Goal: Task Accomplishment & Management: Use online tool/utility

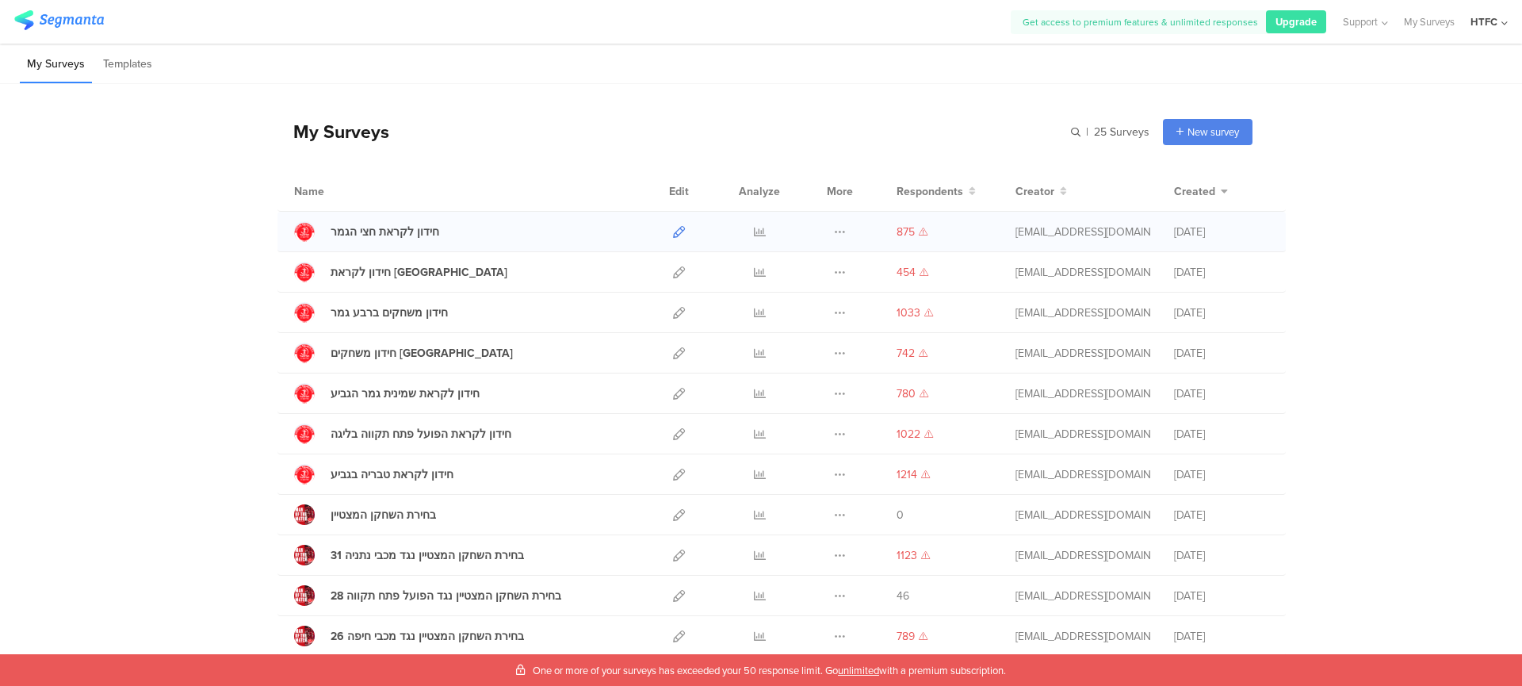
click at [673, 232] on icon at bounding box center [679, 232] width 12 height 12
click at [823, 232] on div "Duplicate Export Delete" at bounding box center [840, 232] width 34 height 40
click at [840, 231] on div "Duplicate Export Delete" at bounding box center [840, 232] width 34 height 40
click at [836, 231] on icon at bounding box center [840, 232] width 12 height 12
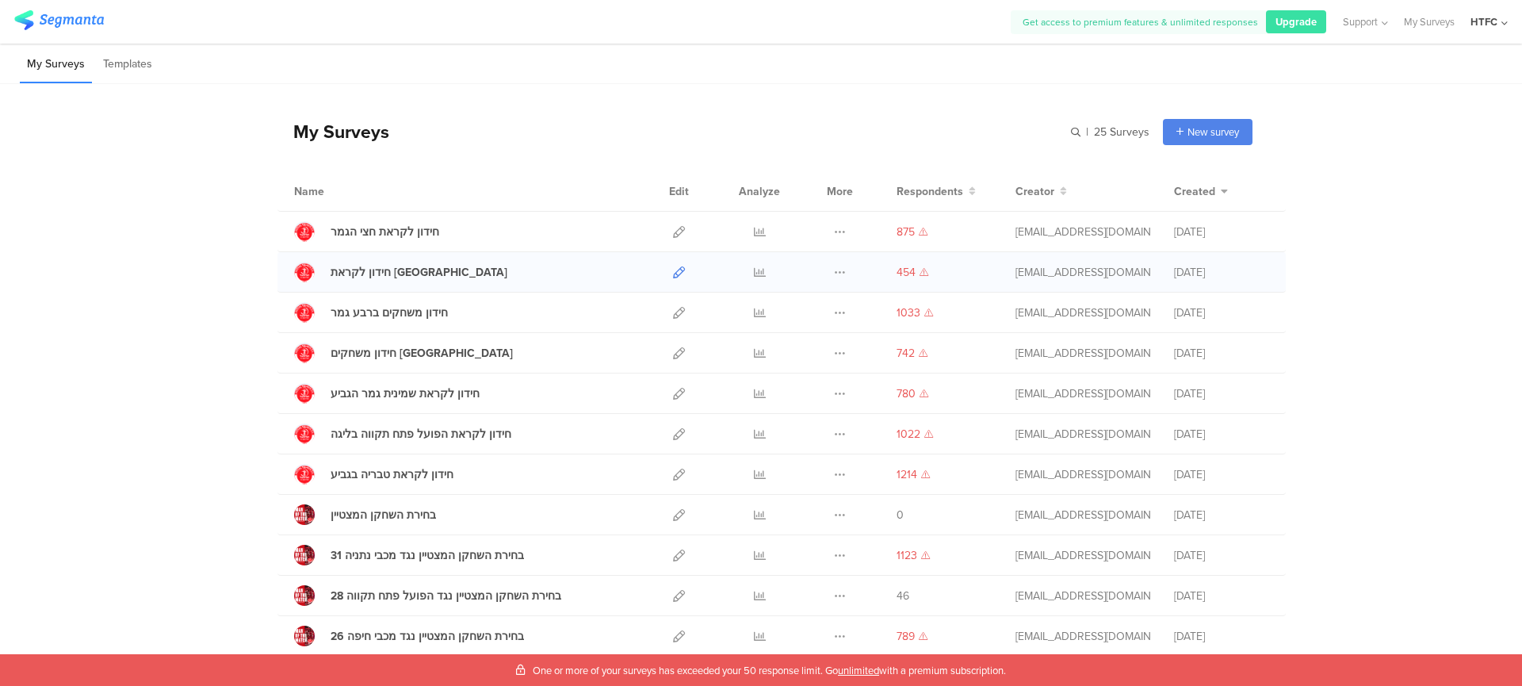
click at [676, 266] on icon at bounding box center [679, 272] width 12 height 12
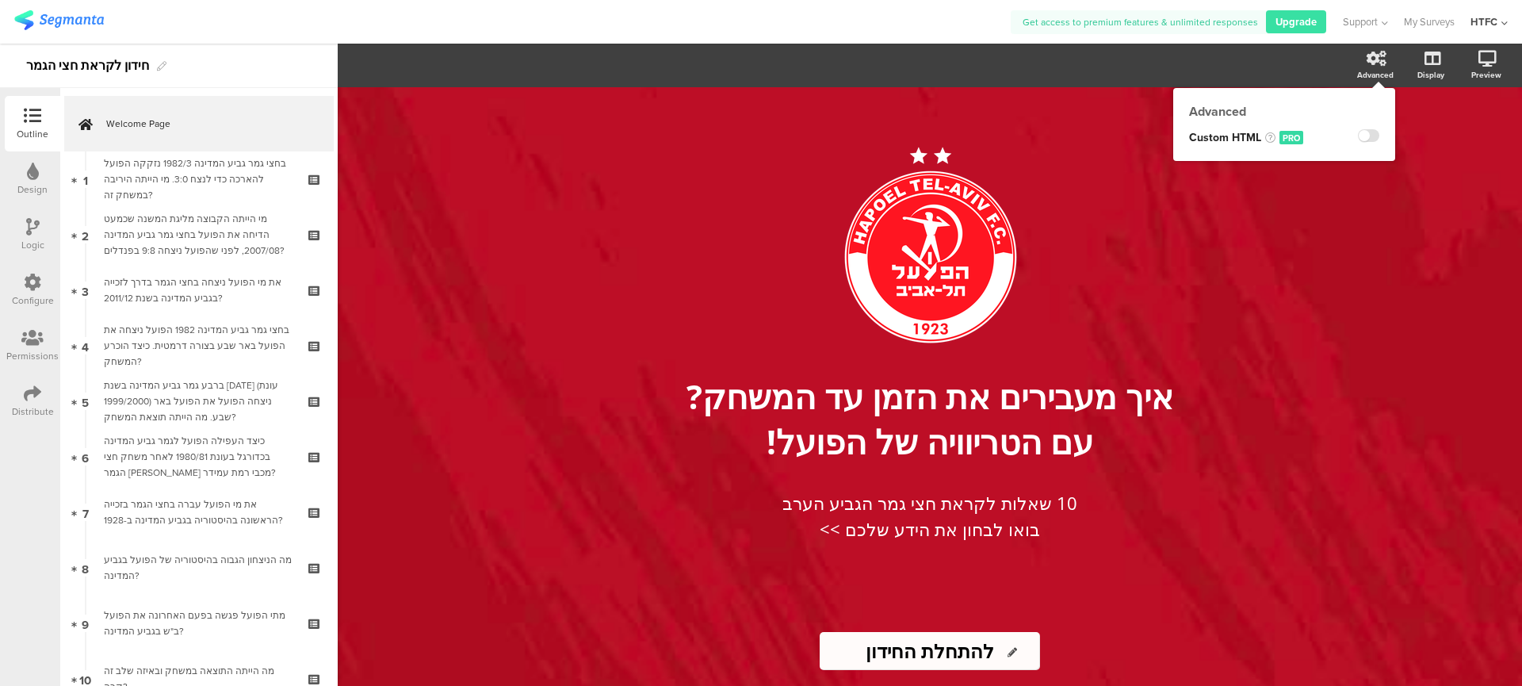
click at [1361, 135] on div at bounding box center [1368, 134] width 21 height 18
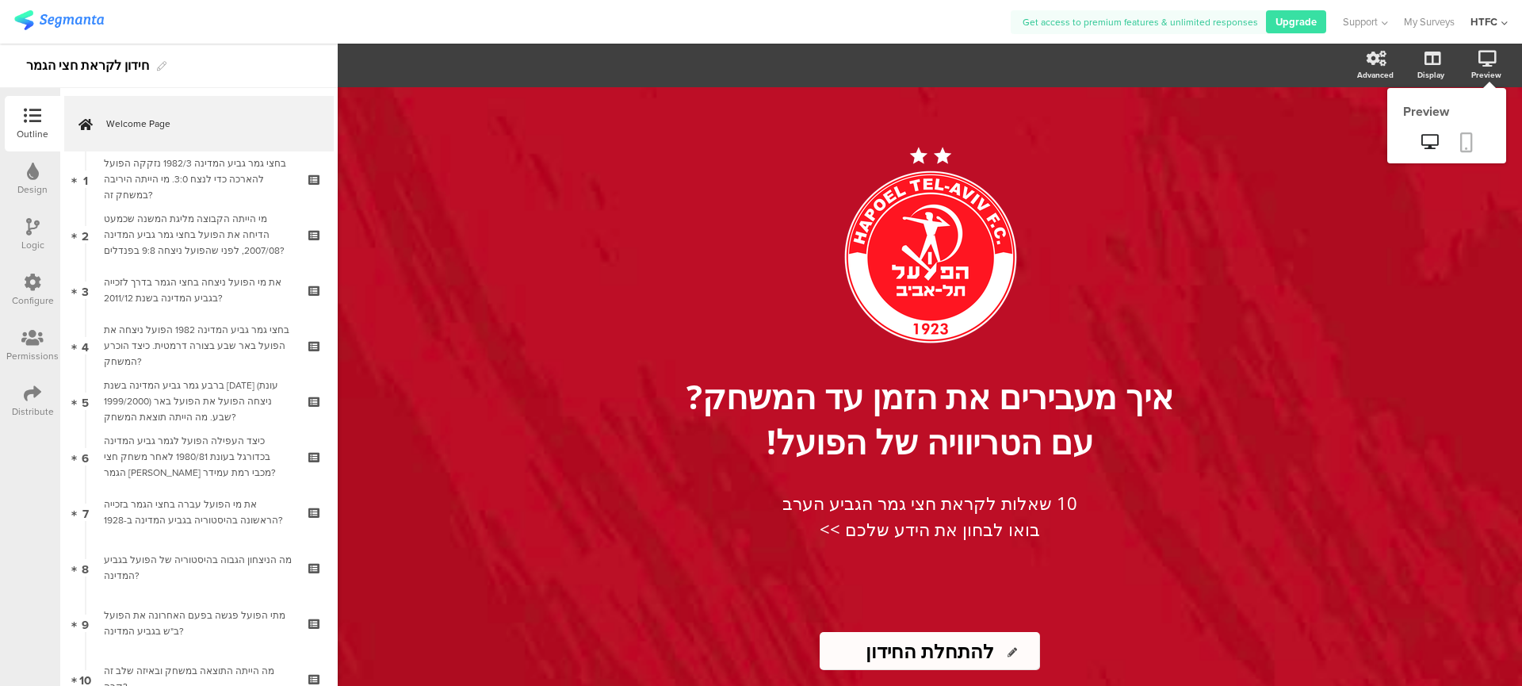
click at [1464, 148] on icon at bounding box center [1466, 142] width 13 height 20
click at [1490, 23] on div "HTFC" at bounding box center [1484, 21] width 27 height 15
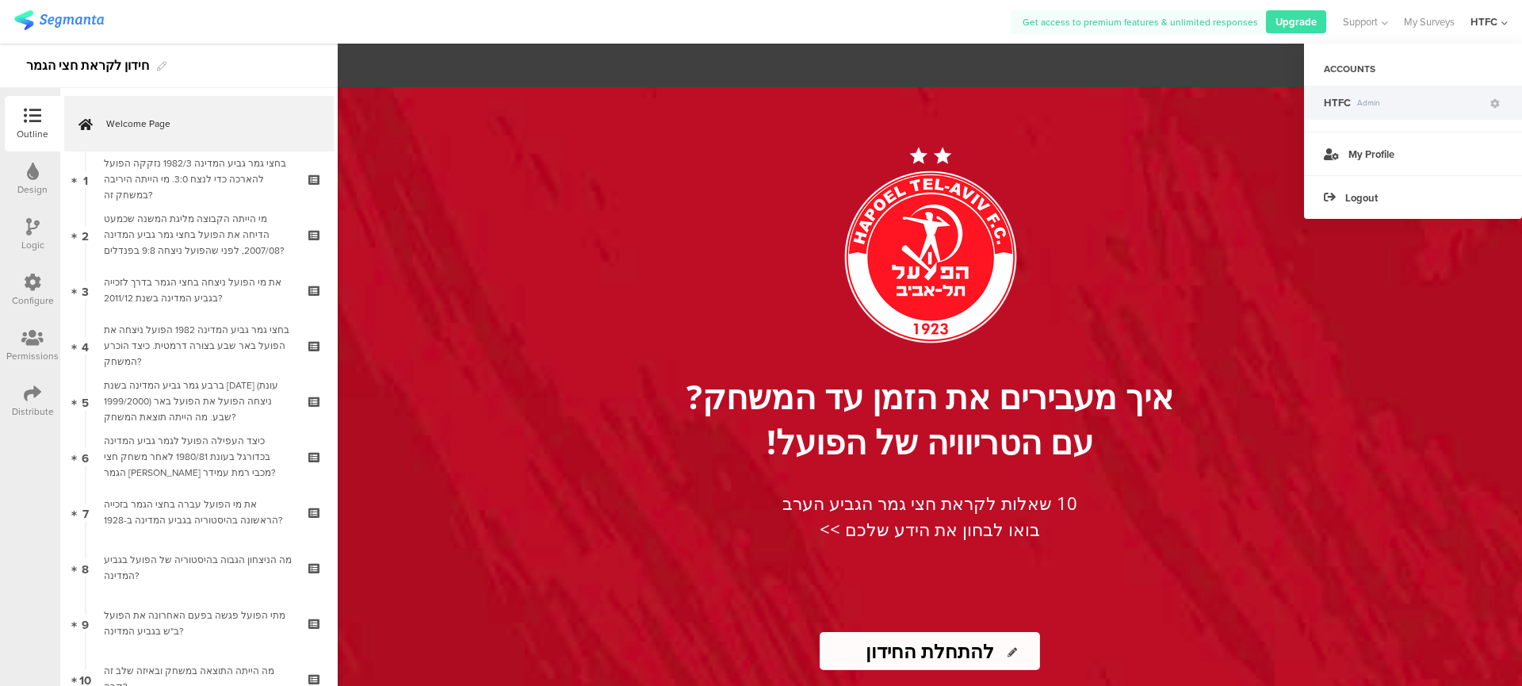
click at [1490, 23] on div "HTFC" at bounding box center [1484, 21] width 27 height 15
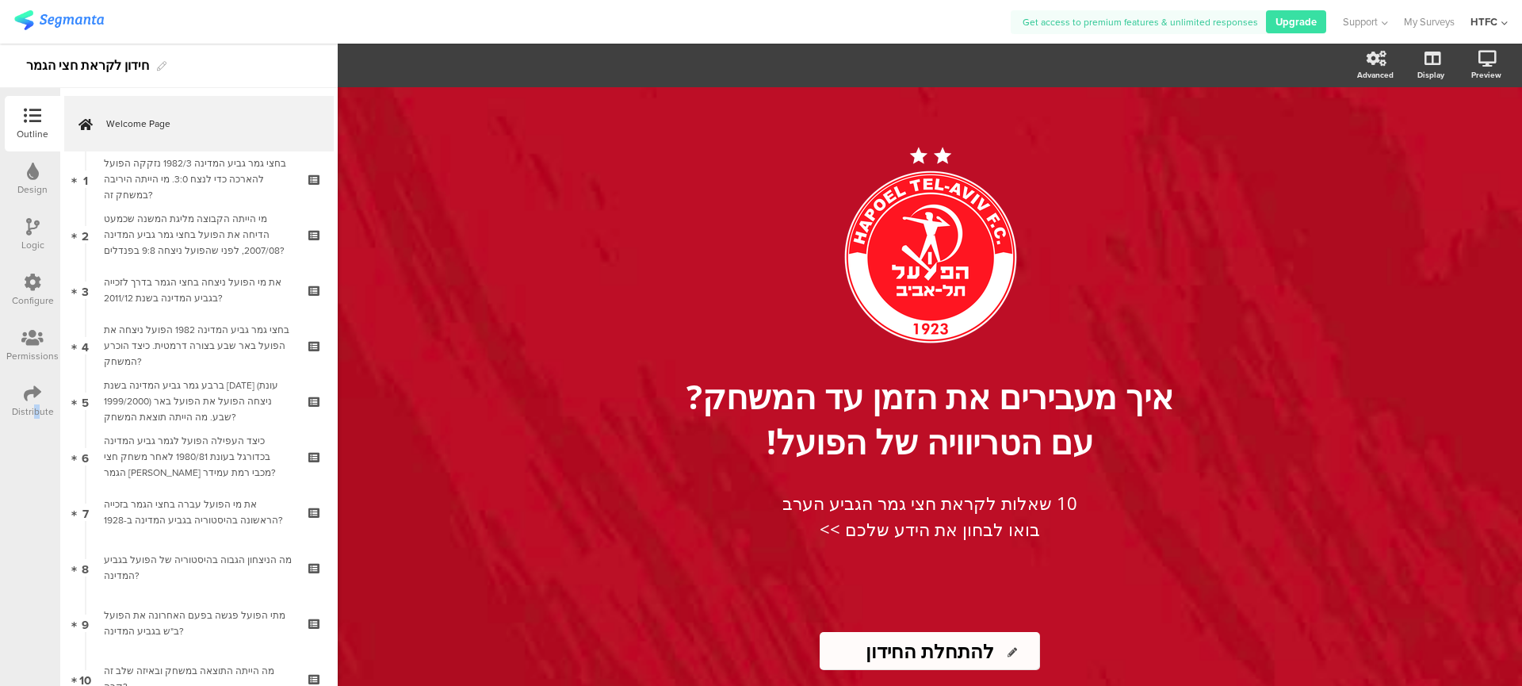
click at [36, 405] on div "Distribute" at bounding box center [33, 411] width 42 height 14
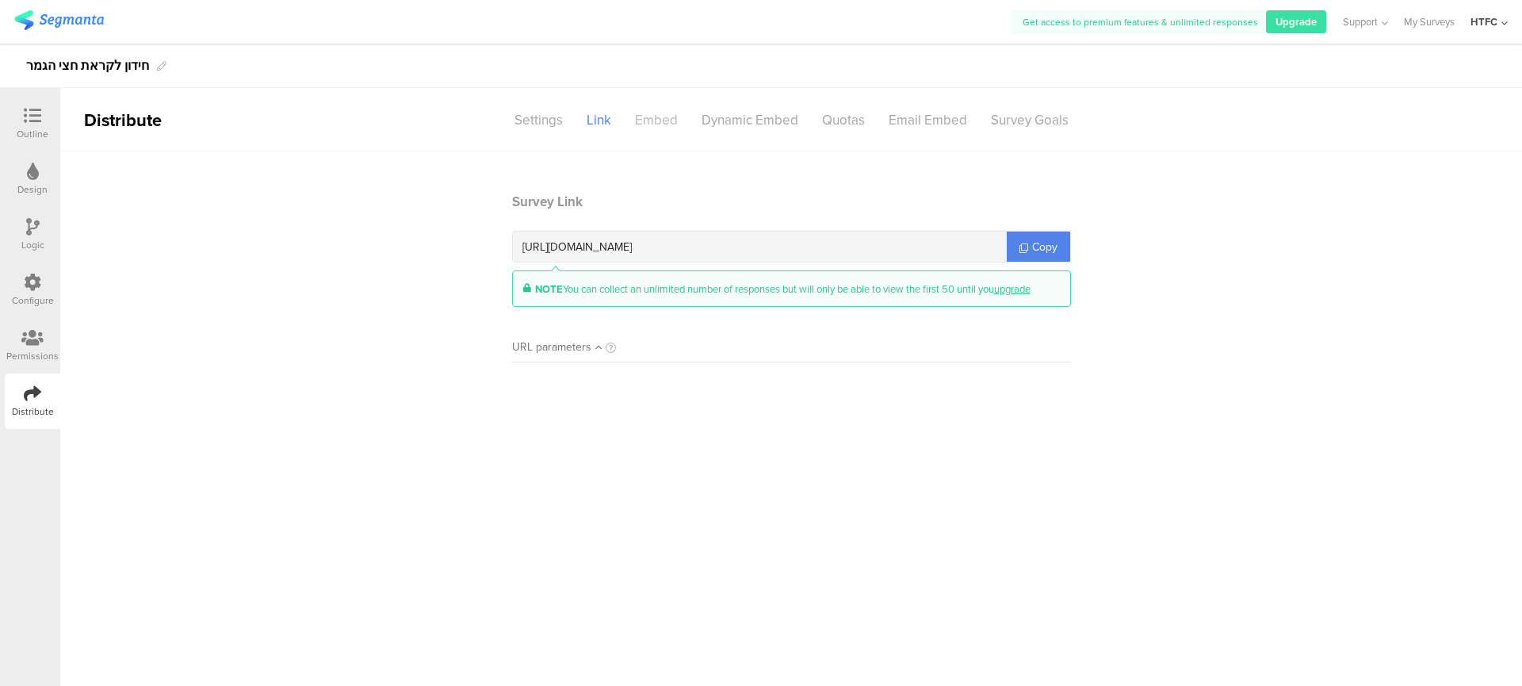
click at [660, 122] on div "Embed" at bounding box center [656, 120] width 67 height 28
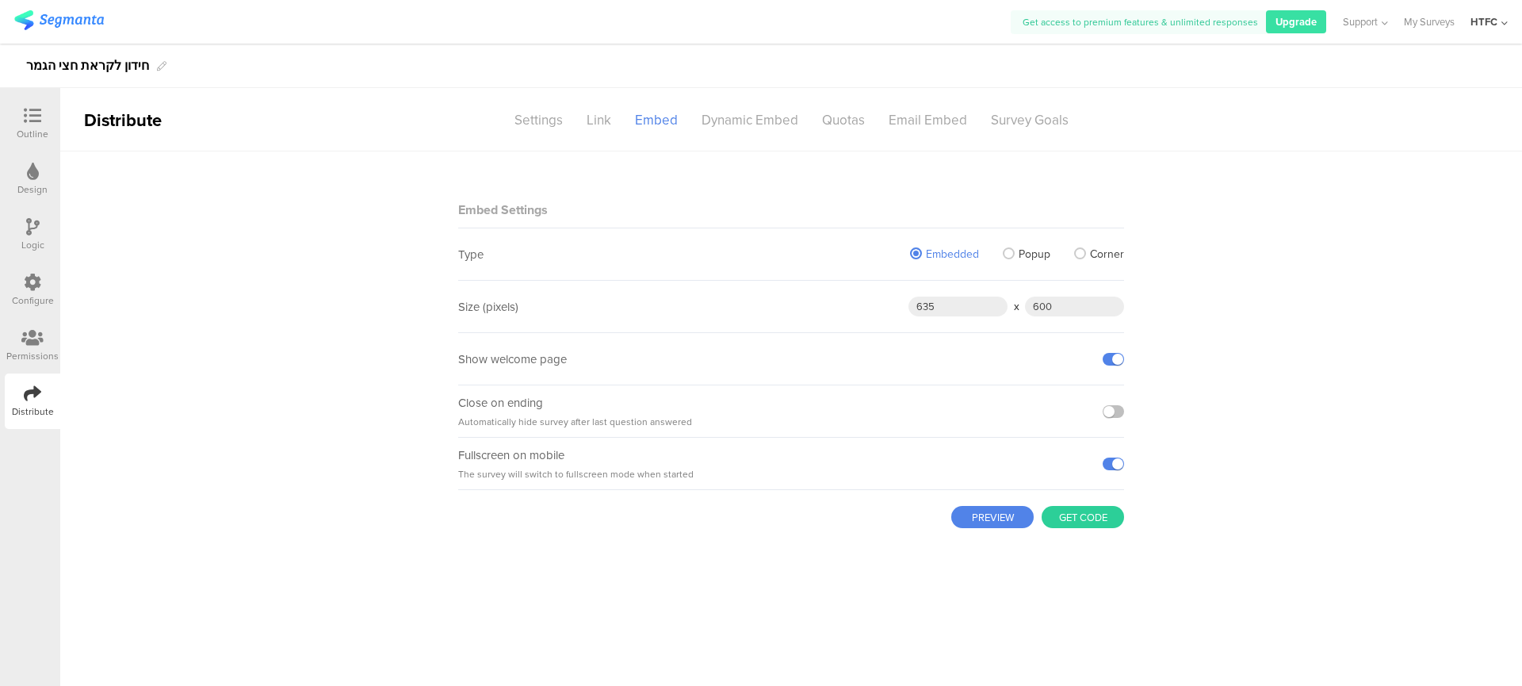
click at [1075, 518] on button "Get code" at bounding box center [1083, 517] width 82 height 22
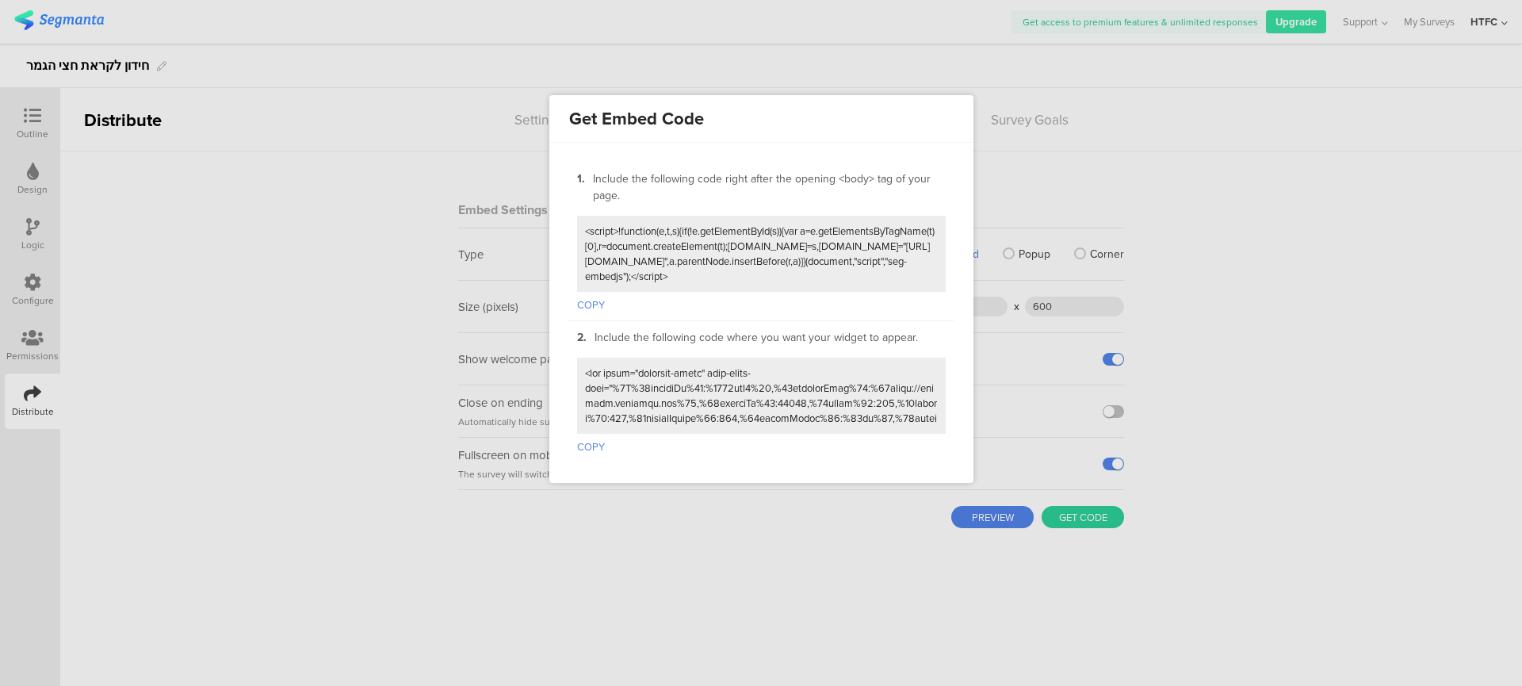
click at [595, 308] on button "COPY" at bounding box center [591, 302] width 28 height 21
click at [589, 446] on button "COPY" at bounding box center [591, 444] width 28 height 21
click at [1166, 138] on div at bounding box center [761, 343] width 1522 height 686
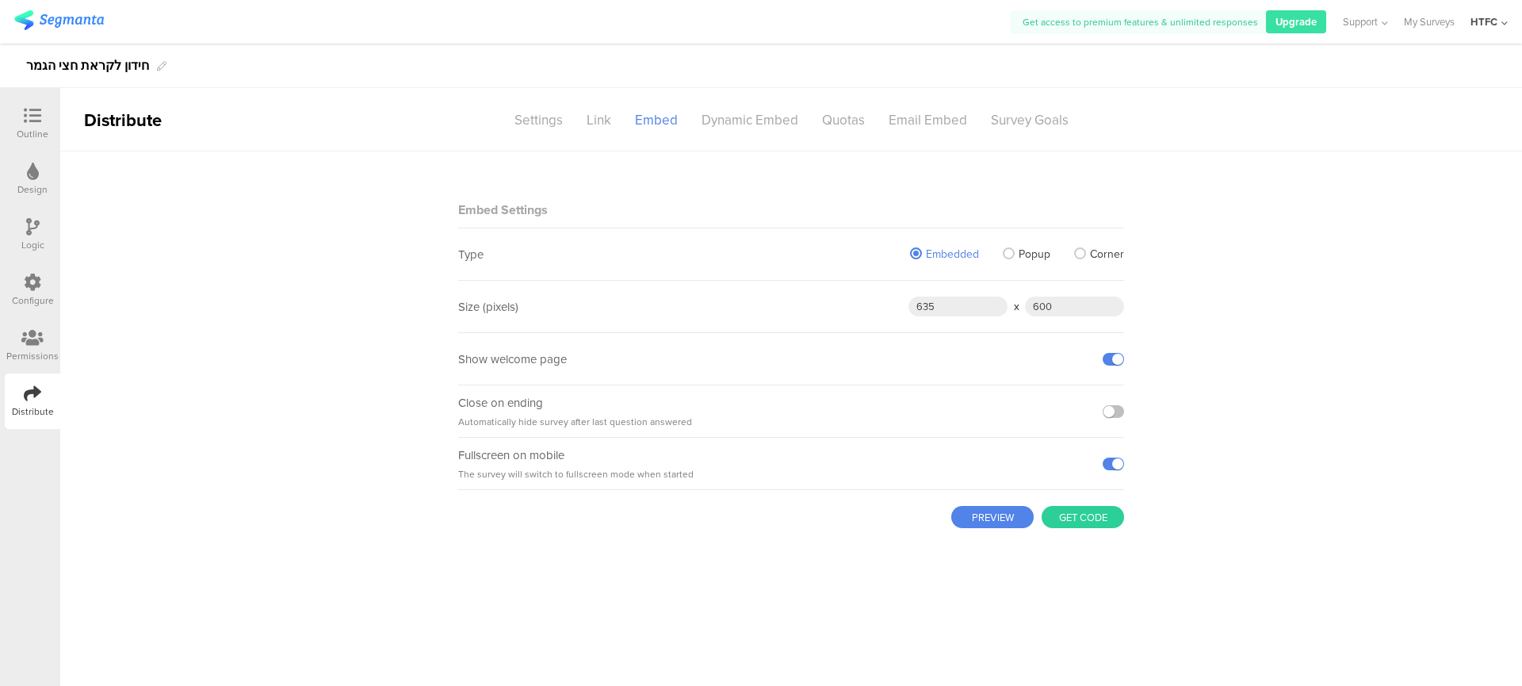
click at [1028, 262] on span "Popup" at bounding box center [1035, 254] width 32 height 17
click at [0, 0] on input "Popup" at bounding box center [0, 0] width 0 height 0
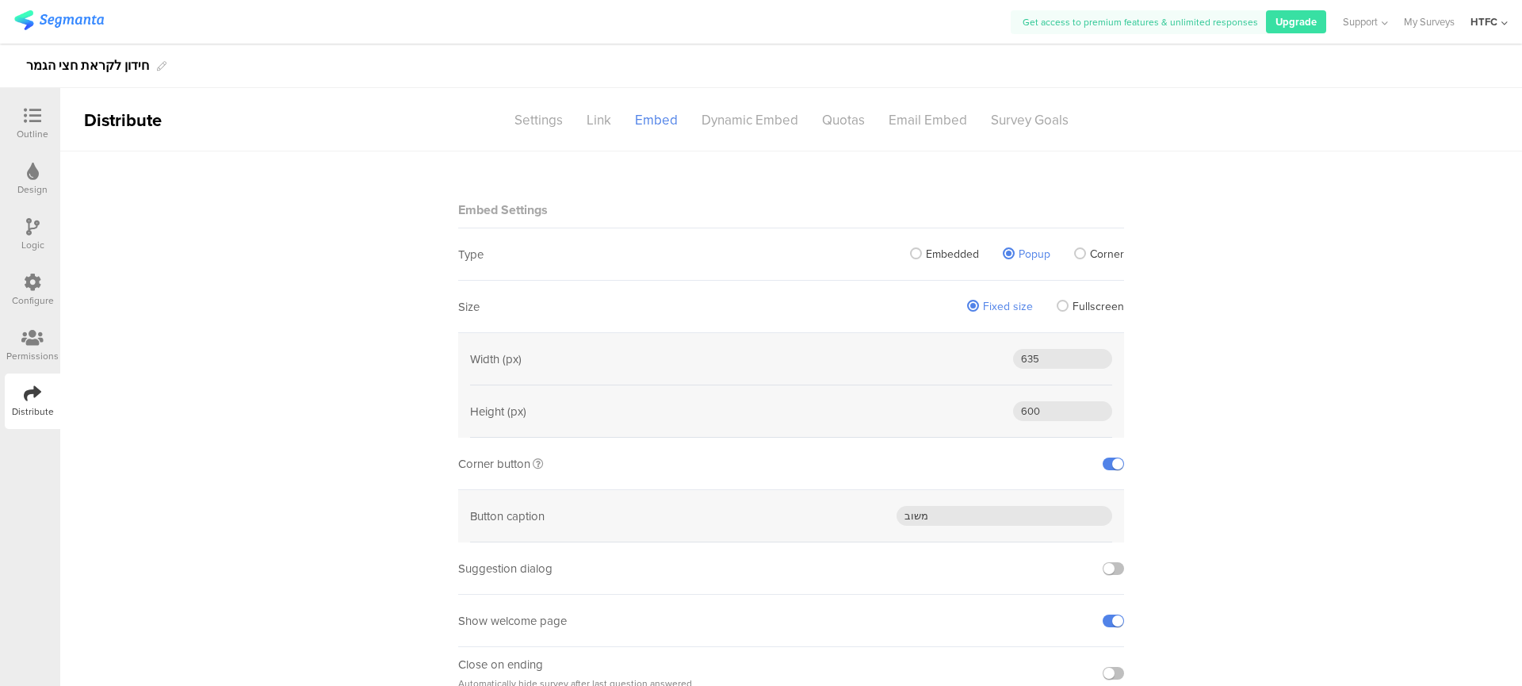
click at [1080, 263] on div "Embedded Popup Corner" at bounding box center [1005, 254] width 238 height 52
click at [1093, 258] on span "Corner" at bounding box center [1107, 254] width 34 height 17
click at [0, 0] on input "Corner" at bounding box center [0, 0] width 0 height 0
click at [940, 259] on span "Embedded" at bounding box center [952, 254] width 53 height 17
click at [0, 0] on input "Embedded" at bounding box center [0, 0] width 0 height 0
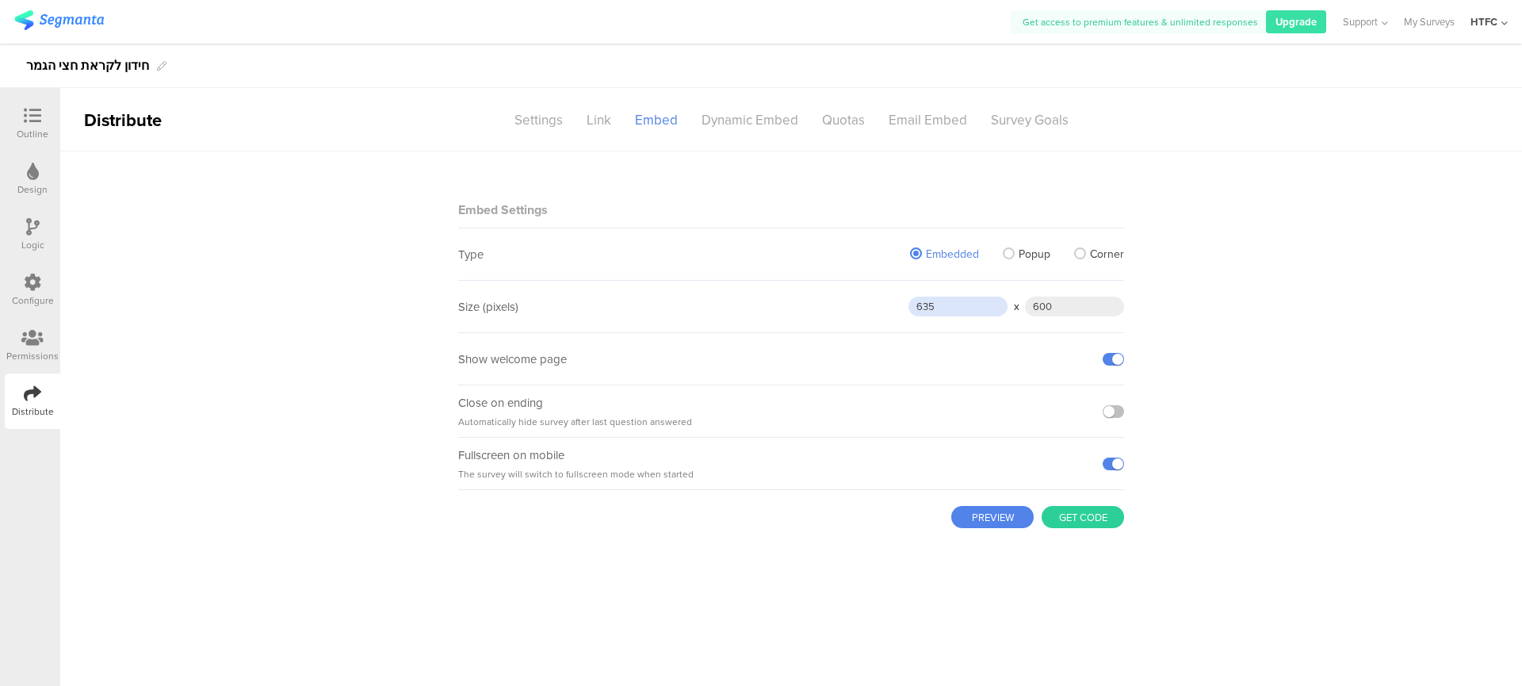
click at [967, 311] on input "635" at bounding box center [958, 307] width 99 height 20
click at [968, 311] on input "635" at bounding box center [958, 307] width 99 height 20
click at [881, 408] on div "Close on ending Automatically hide survey after last question answered" at bounding box center [791, 411] width 666 height 52
click at [1016, 523] on button "PREVIEW" at bounding box center [992, 517] width 82 height 22
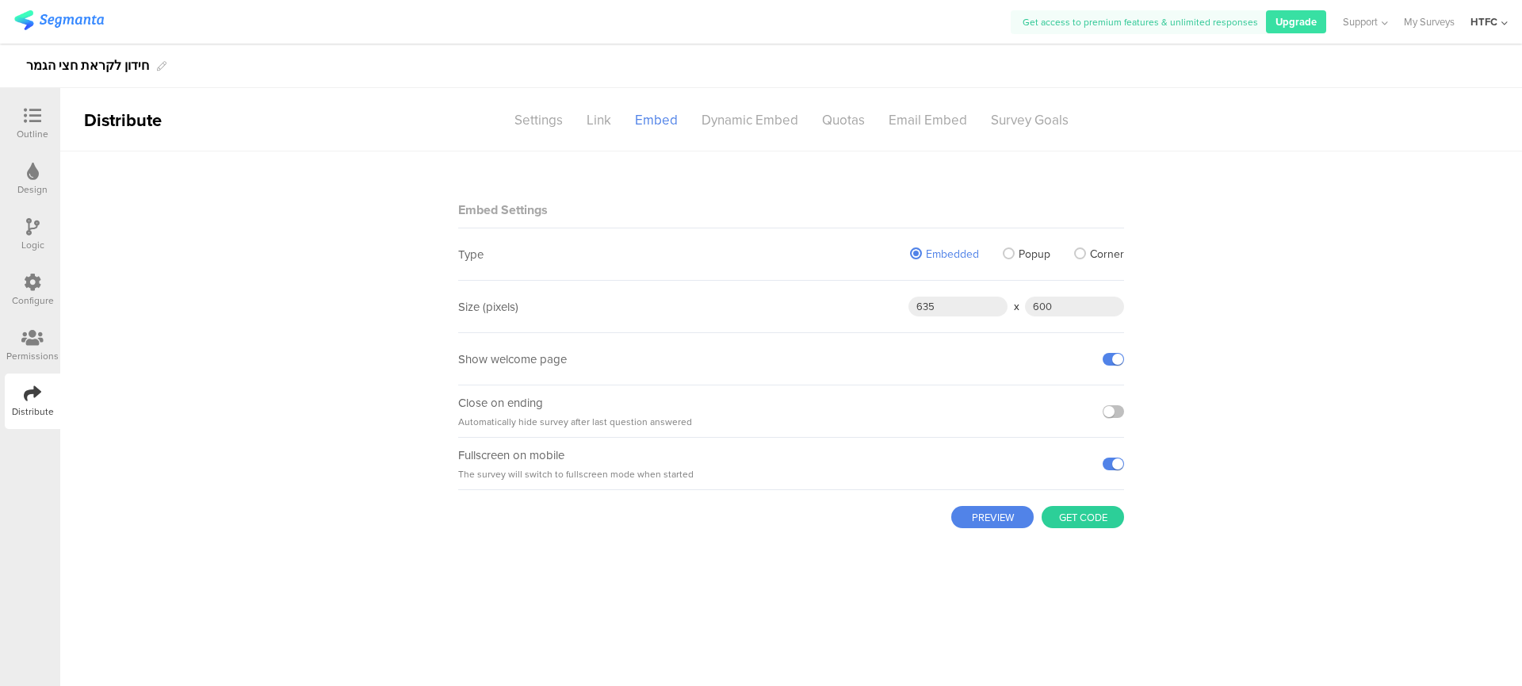
click at [1082, 526] on button "Get code" at bounding box center [1083, 517] width 82 height 22
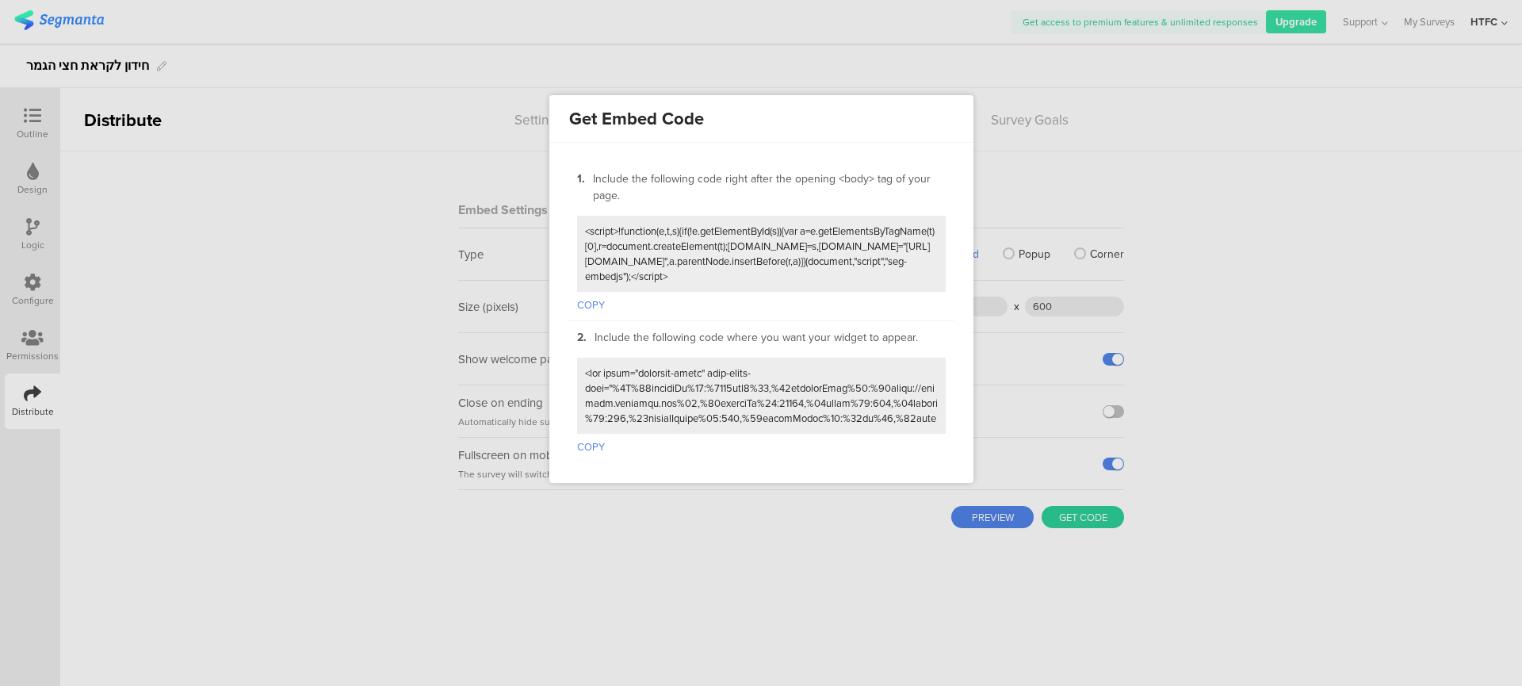
click at [593, 442] on button "COPY" at bounding box center [591, 444] width 28 height 21
drag, startPoint x: 596, startPoint y: 308, endPoint x: 629, endPoint y: 289, distance: 37.3
click at [596, 308] on button "COPY" at bounding box center [591, 302] width 28 height 21
click at [597, 453] on button "COPY" at bounding box center [591, 444] width 28 height 21
click at [1218, 323] on div at bounding box center [761, 343] width 1522 height 686
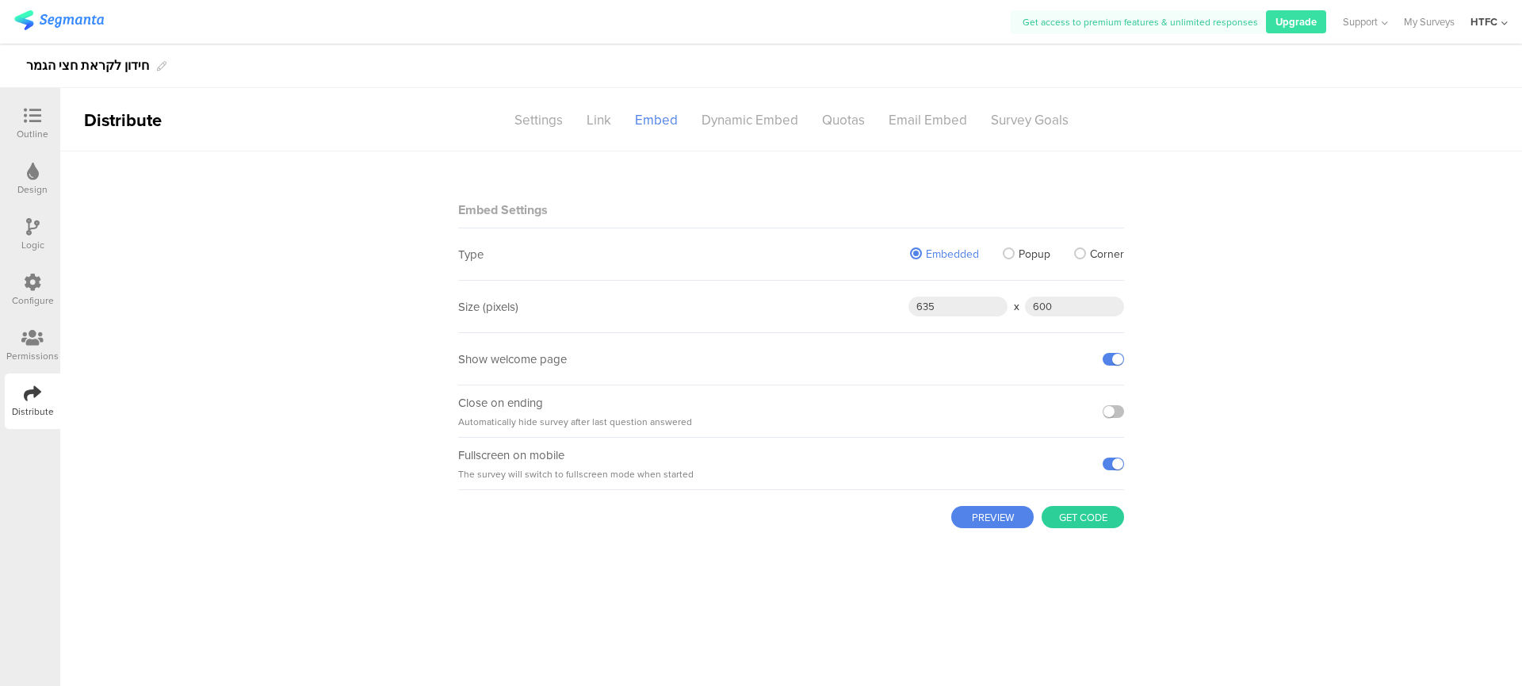
click at [1032, 260] on span "Popup" at bounding box center [1035, 254] width 32 height 17
click at [0, 0] on input "Popup" at bounding box center [0, 0] width 0 height 0
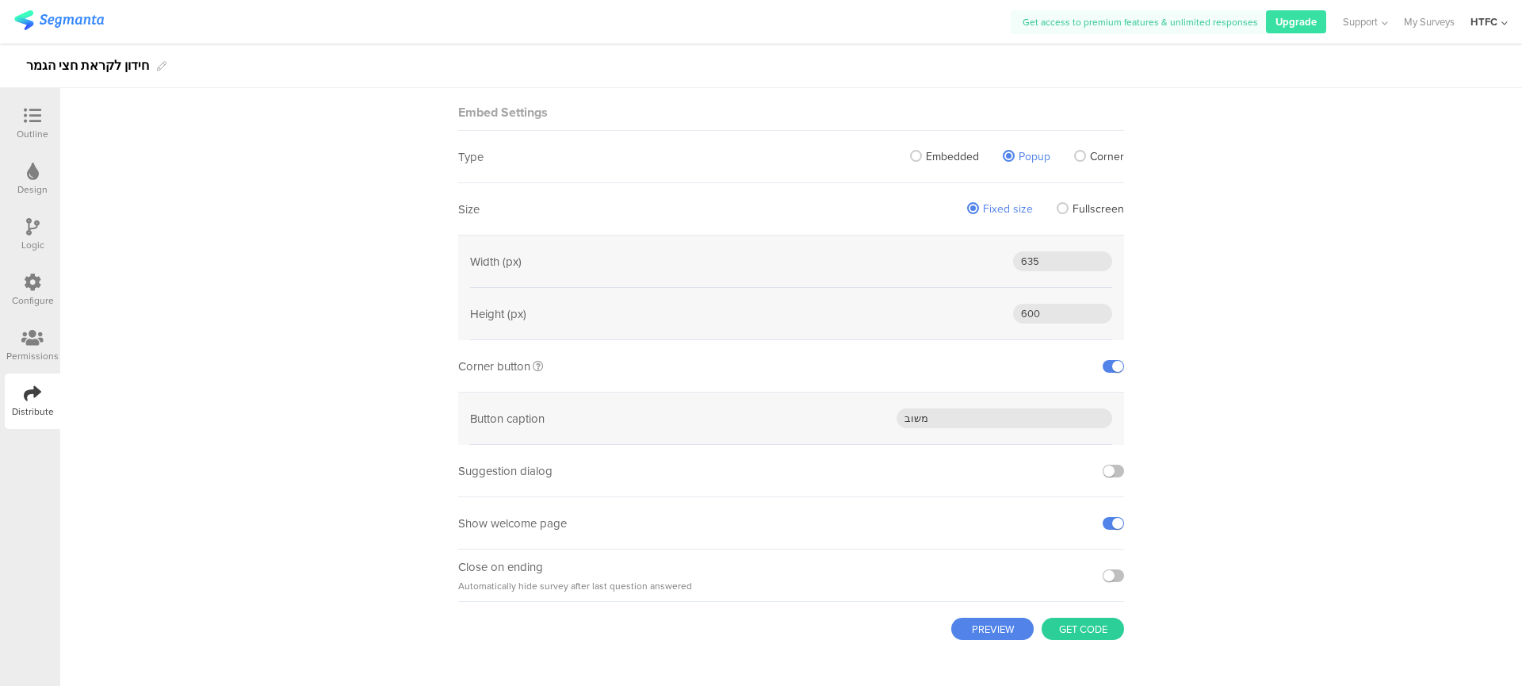
scroll to position [102, 0]
click at [1075, 634] on button "Get code" at bounding box center [1083, 624] width 82 height 22
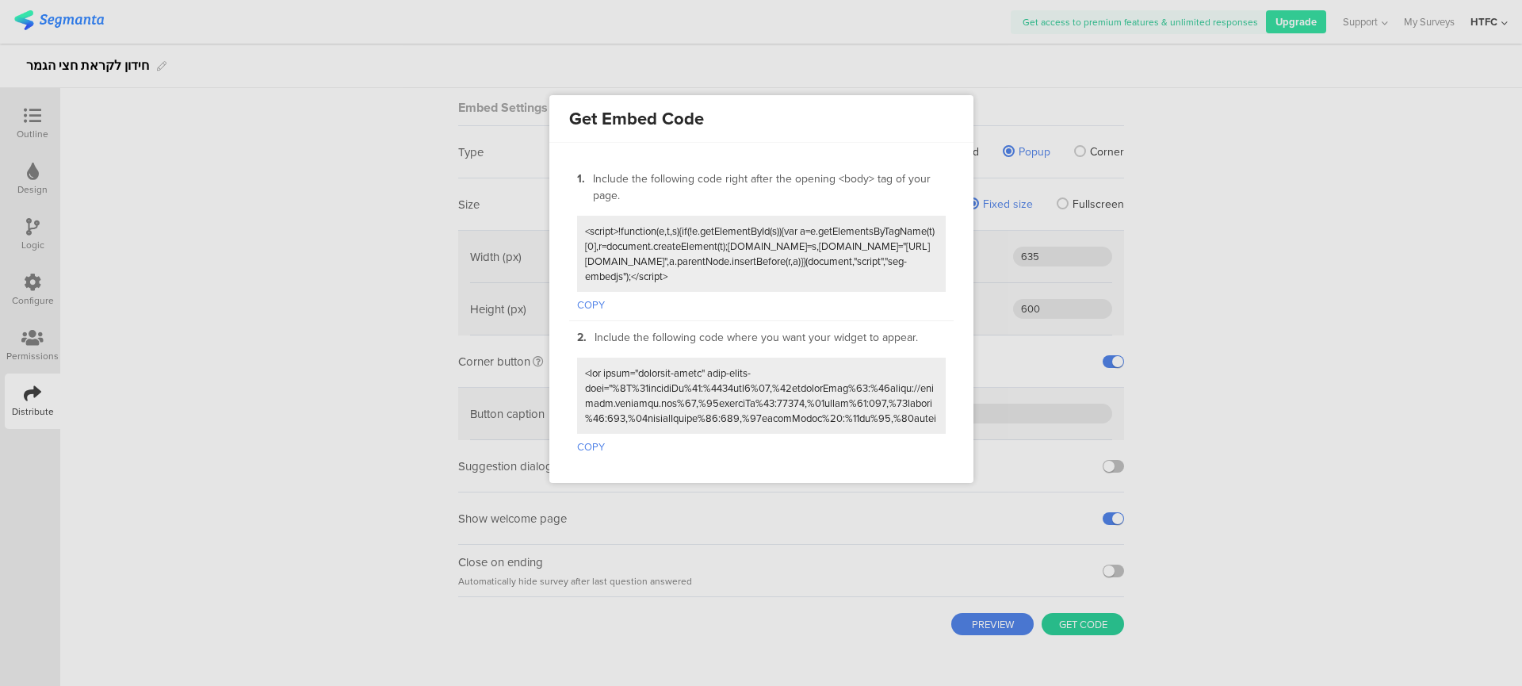
click at [575, 451] on div "2. Include the following code where you want your widget to appear. COPY" at bounding box center [761, 392] width 385 height 142
click at [579, 450] on button "COPY" at bounding box center [591, 444] width 28 height 21
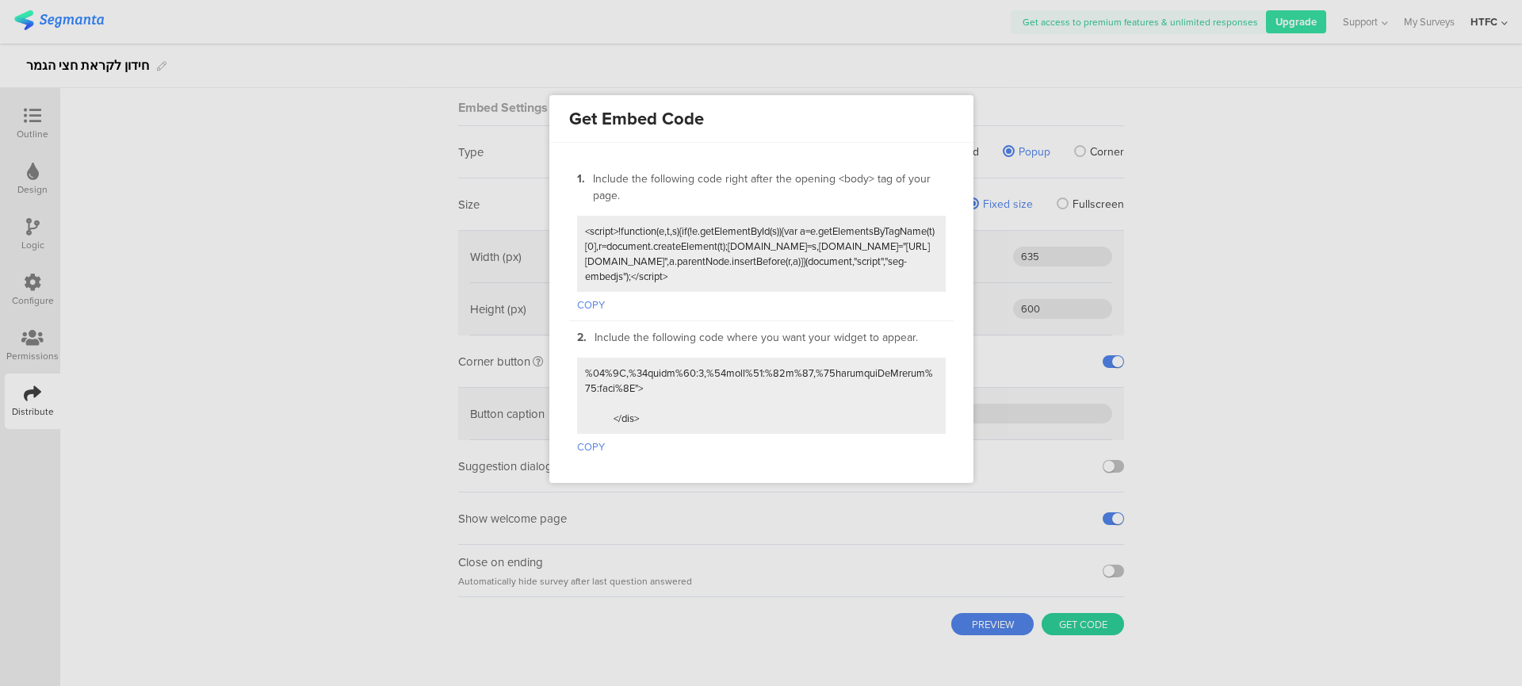
click at [591, 299] on button "COPY" at bounding box center [591, 302] width 28 height 21
click at [1086, 87] on div at bounding box center [761, 343] width 1522 height 686
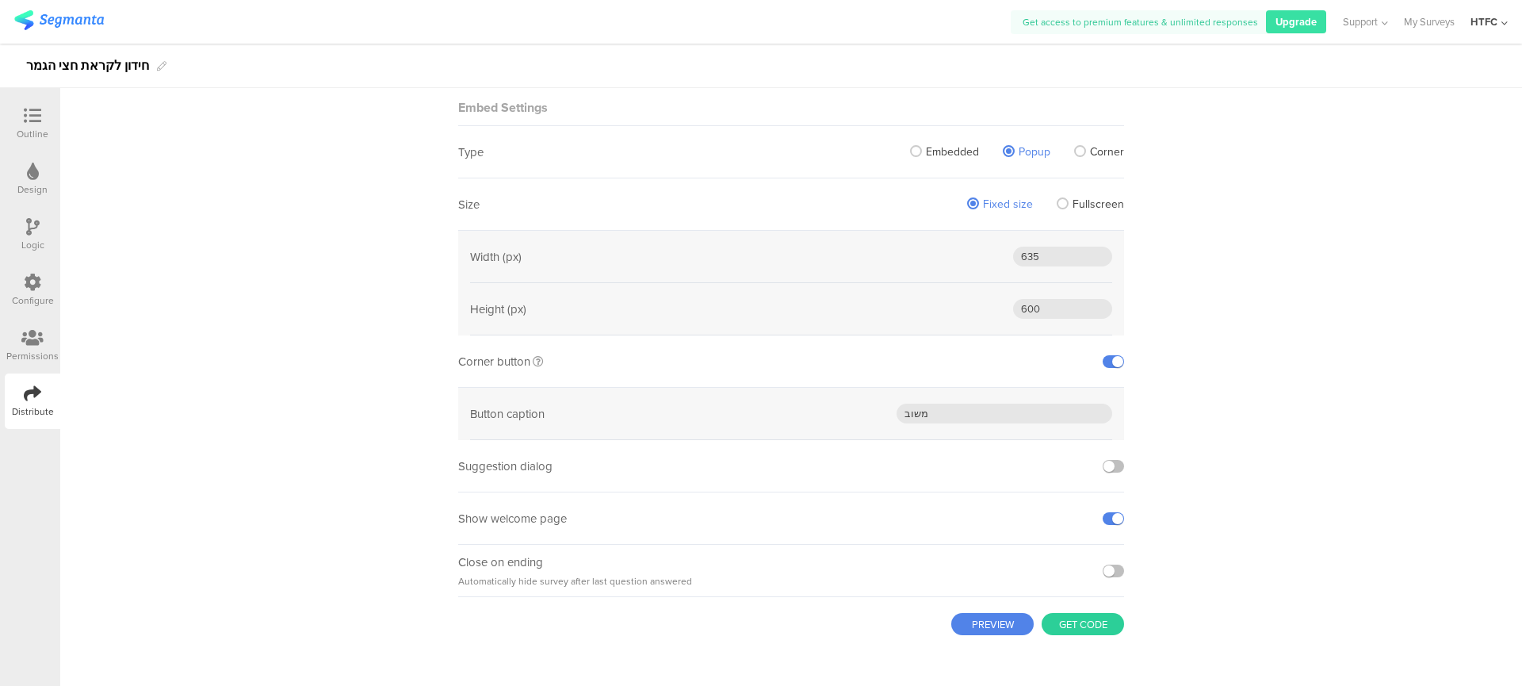
click at [932, 160] on div "Embedded Popup Corner" at bounding box center [1005, 152] width 238 height 52
click at [944, 146] on span "Embedded" at bounding box center [952, 152] width 53 height 17
click at [0, 0] on input "Embedded" at bounding box center [0, 0] width 0 height 0
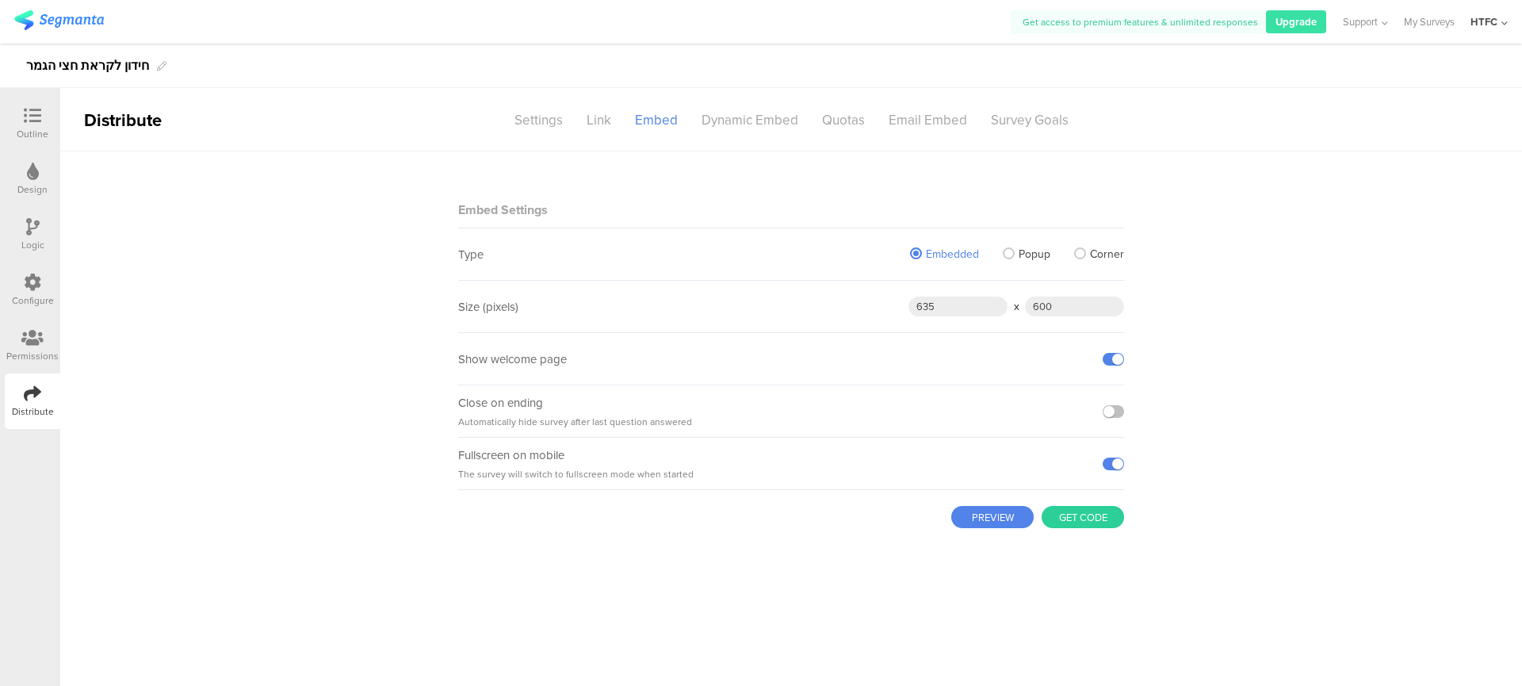
scroll to position [0, 0]
click at [1117, 364] on label at bounding box center [1113, 359] width 21 height 13
click at [0, 0] on input "checkbox" at bounding box center [0, 0] width 0 height 0
click at [1118, 362] on label at bounding box center [1113, 359] width 21 height 13
click at [0, 0] on input "checkbox" at bounding box center [0, 0] width 0 height 0
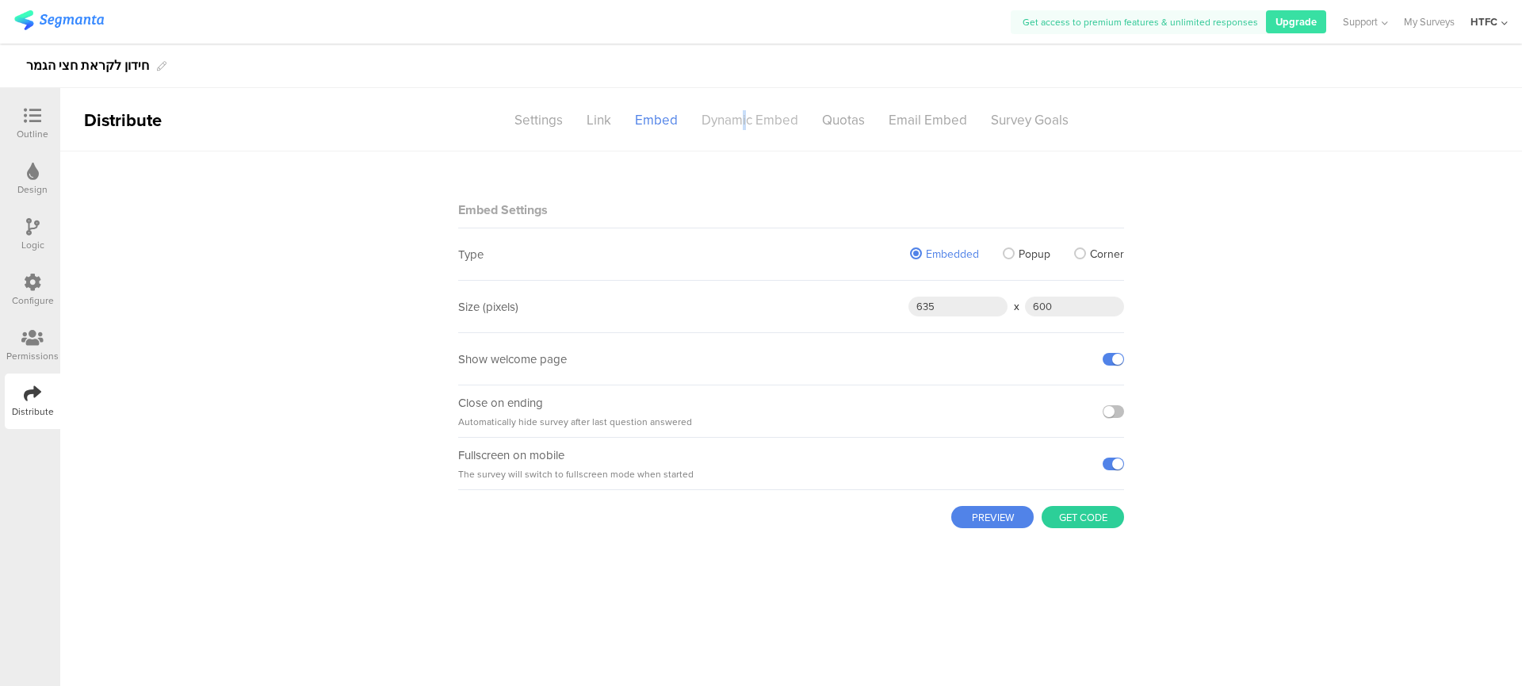
click at [746, 116] on div "Dynamic Embed" at bounding box center [750, 120] width 121 height 28
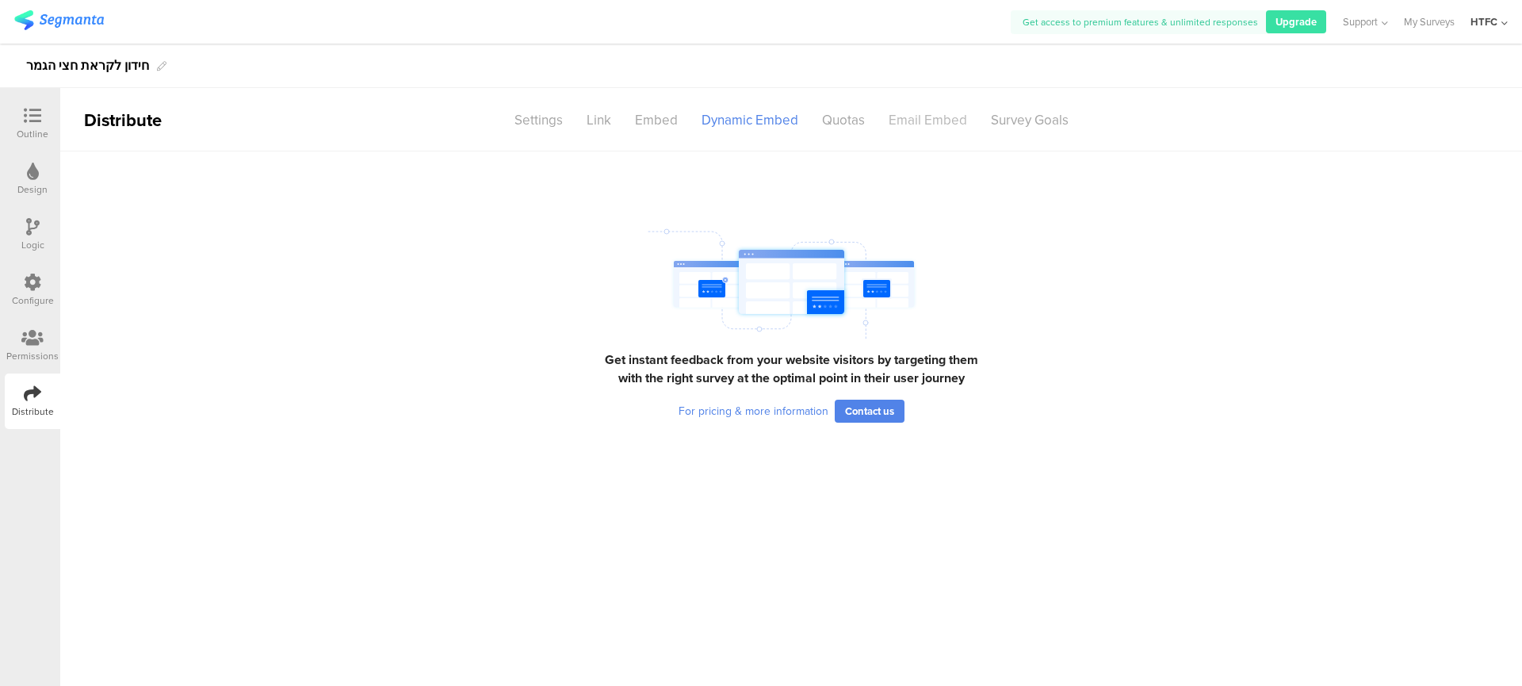
click at [906, 132] on div "Email Embed" at bounding box center [928, 120] width 102 height 28
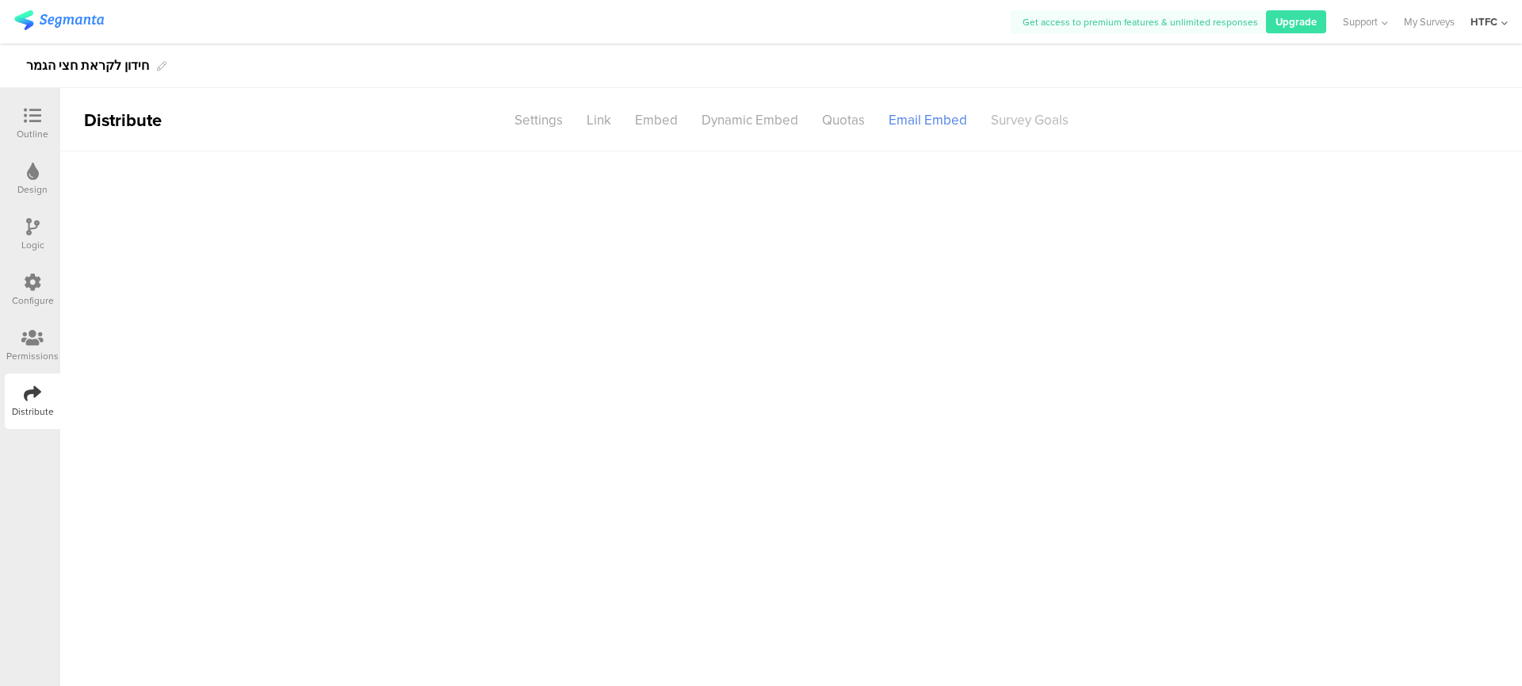
click at [1001, 121] on div "Survey Goals" at bounding box center [1029, 120] width 101 height 28
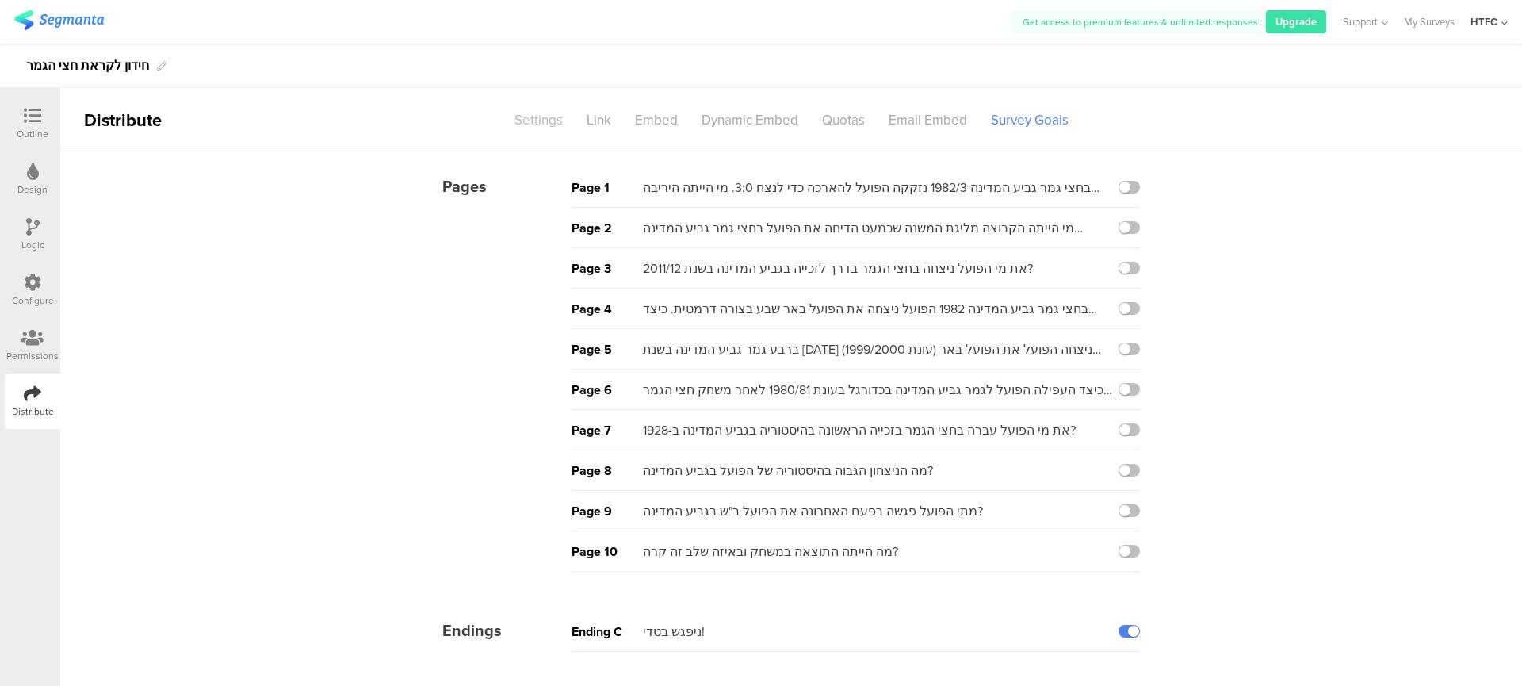
click at [564, 124] on div "Settings" at bounding box center [539, 120] width 72 height 28
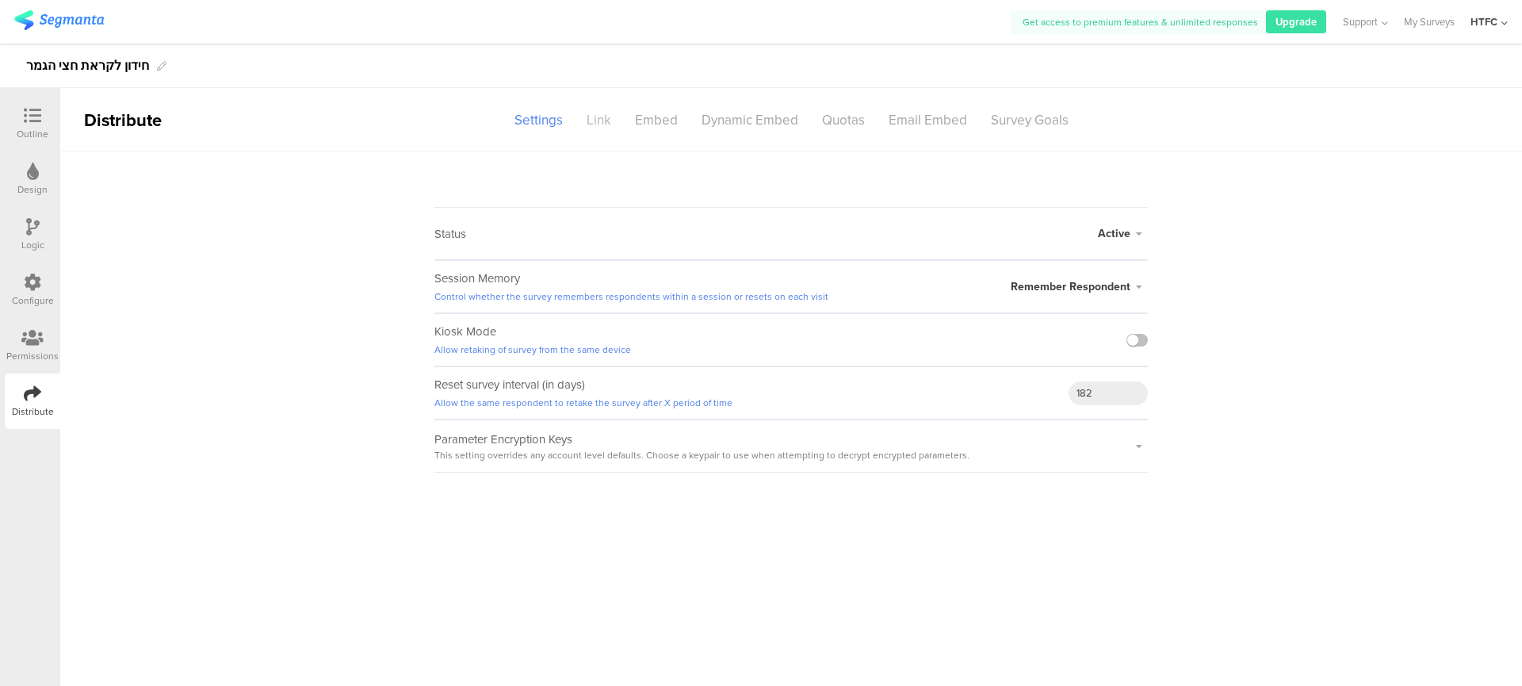
click at [620, 125] on div "Link" at bounding box center [599, 120] width 48 height 28
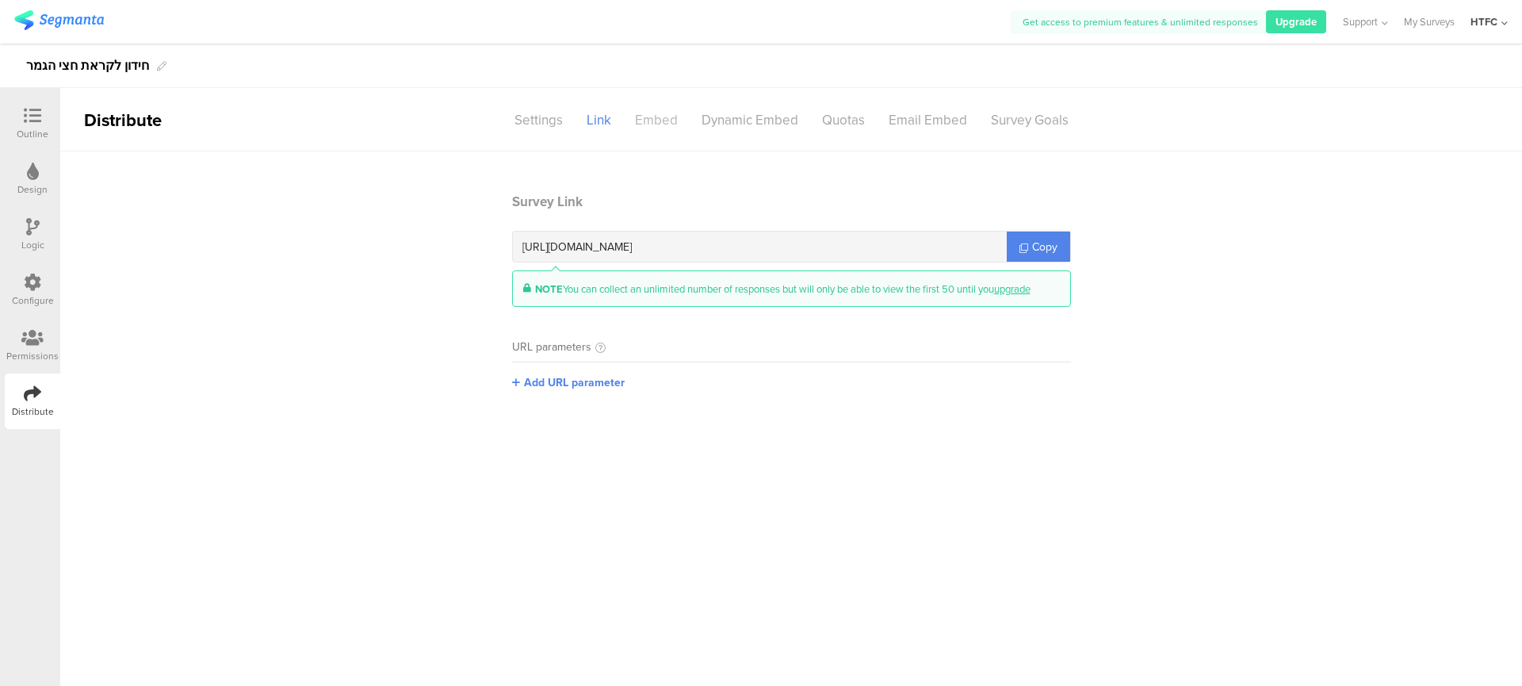
click at [633, 121] on div "Embed" at bounding box center [656, 120] width 67 height 28
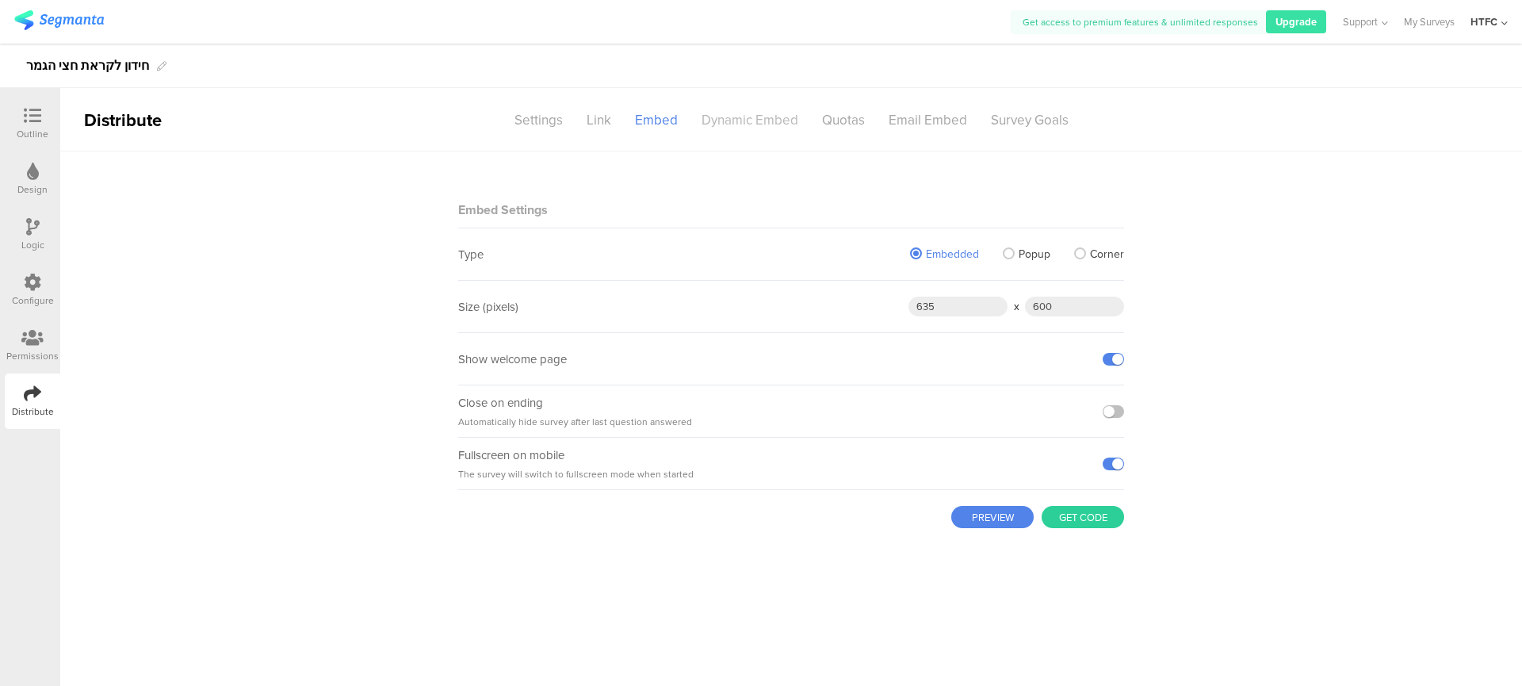
click at [755, 120] on div "Dynamic Embed" at bounding box center [750, 120] width 121 height 28
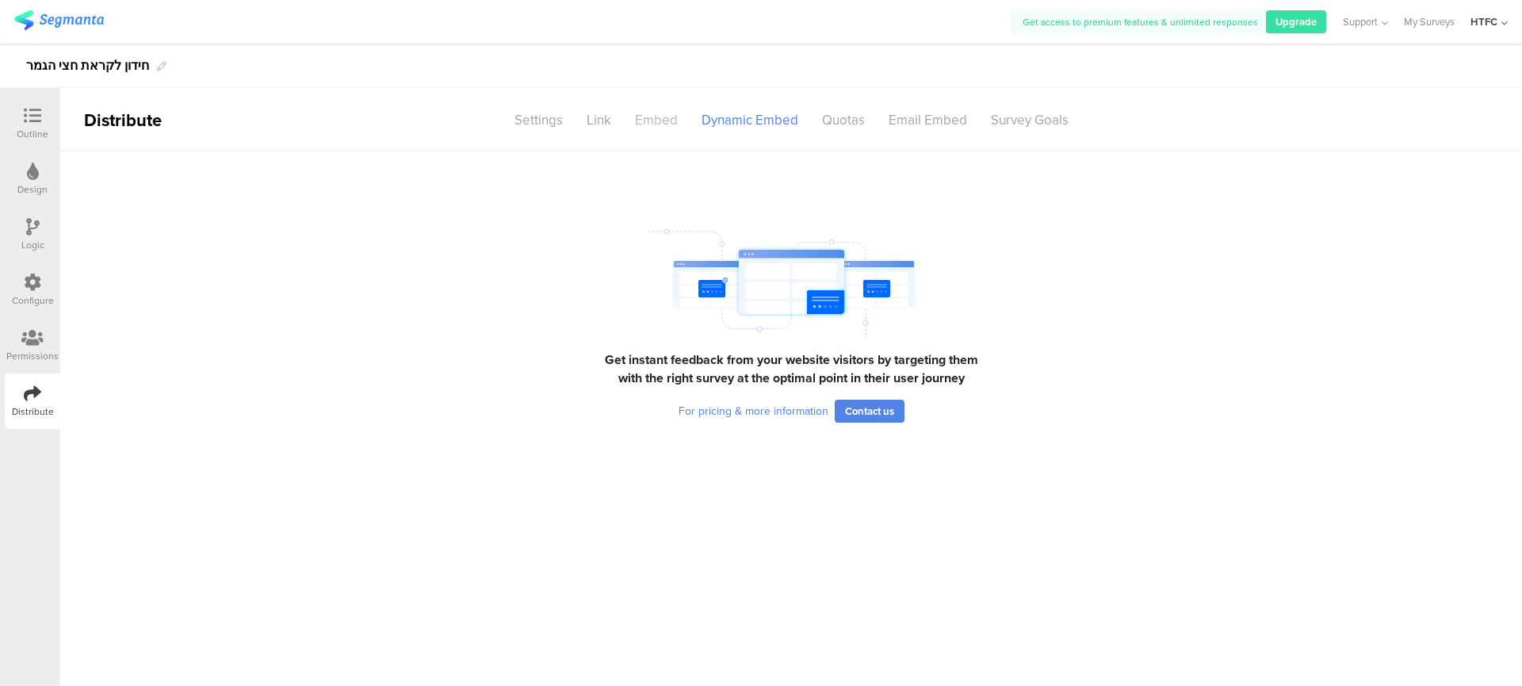
click at [676, 123] on div "Embed" at bounding box center [656, 120] width 67 height 28
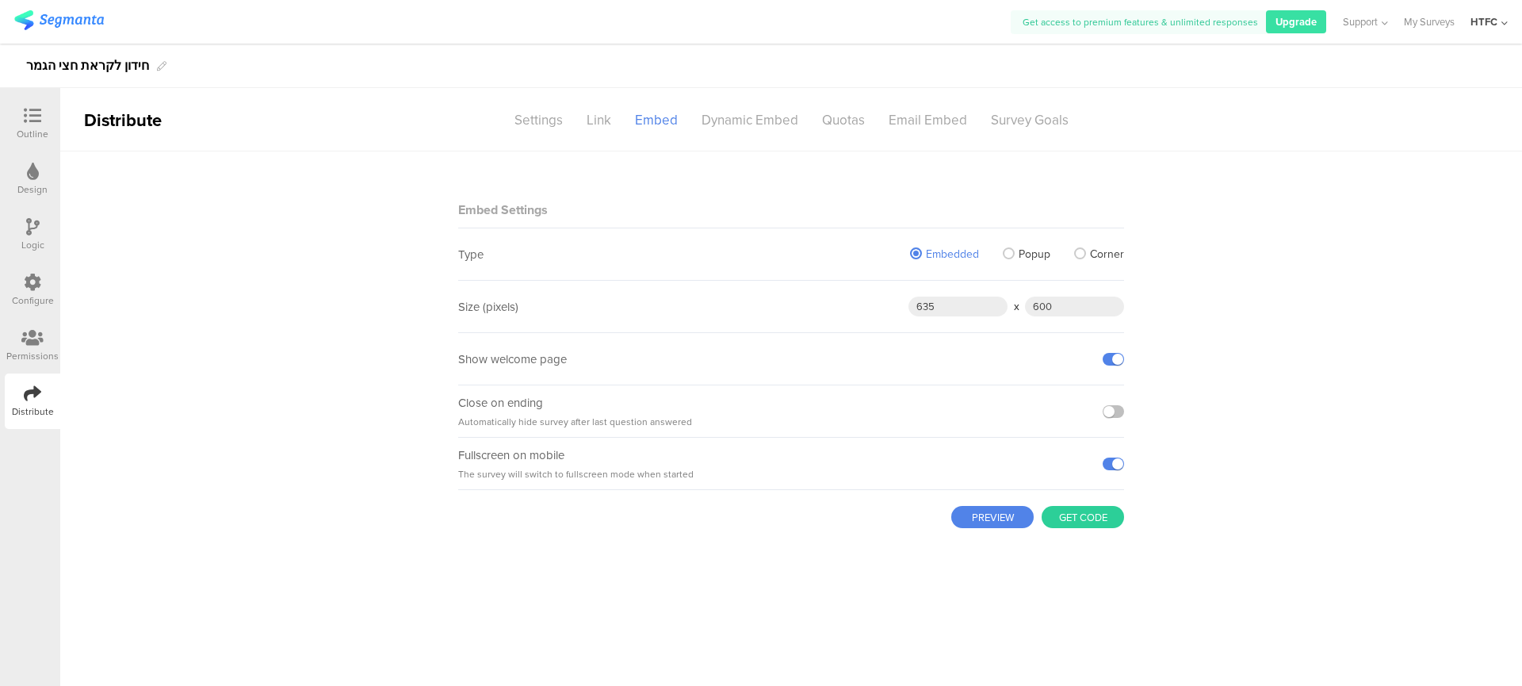
click at [1067, 514] on button "Get code" at bounding box center [1083, 517] width 82 height 22
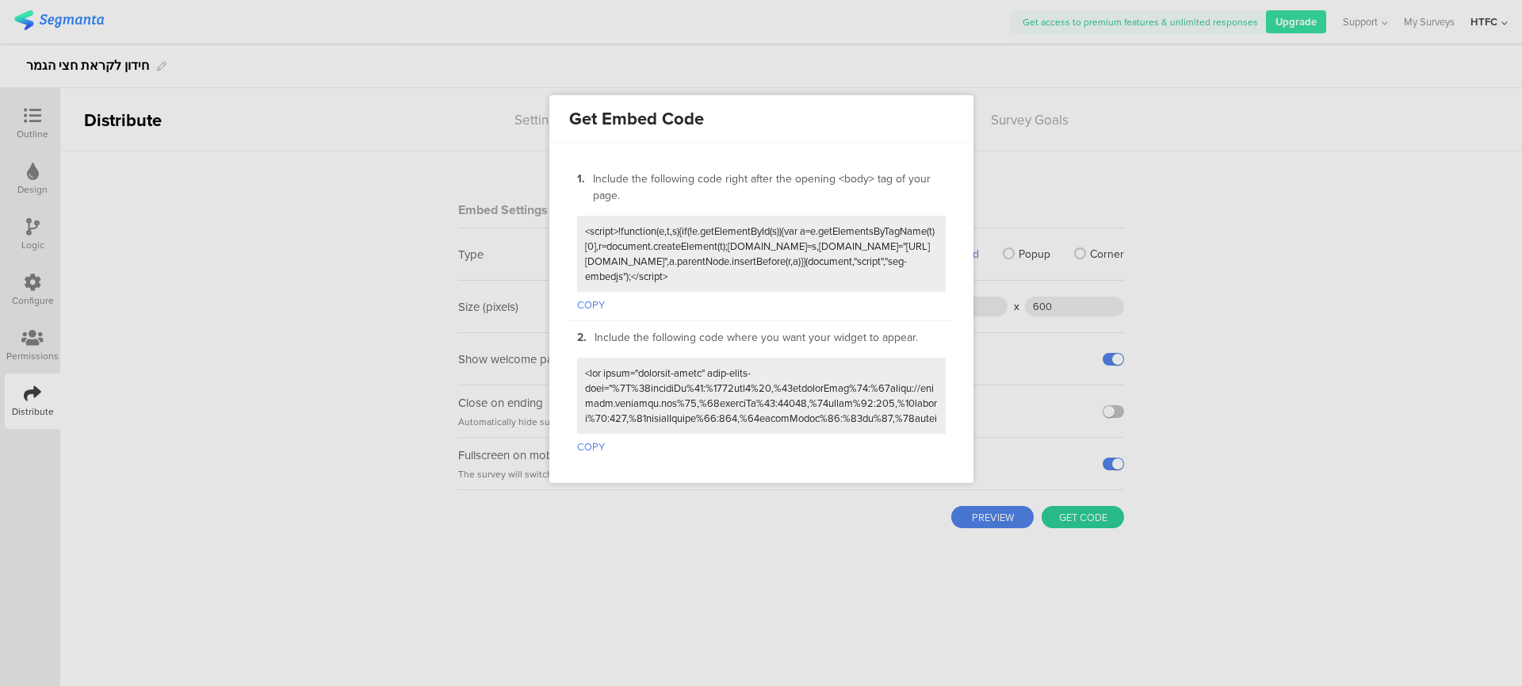
click at [585, 450] on button "COPY" at bounding box center [591, 444] width 28 height 21
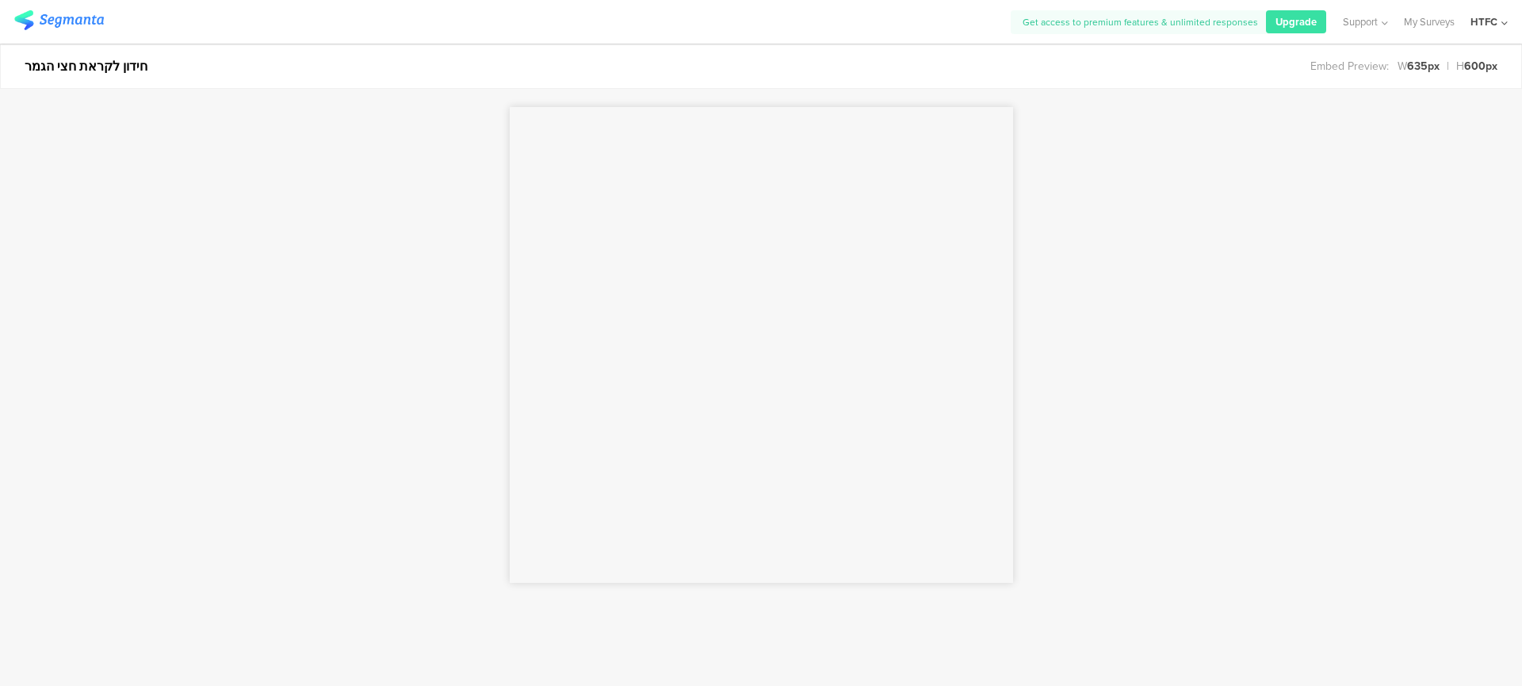
click at [1374, 66] on span "Embed Preview:" at bounding box center [1350, 66] width 78 height 17
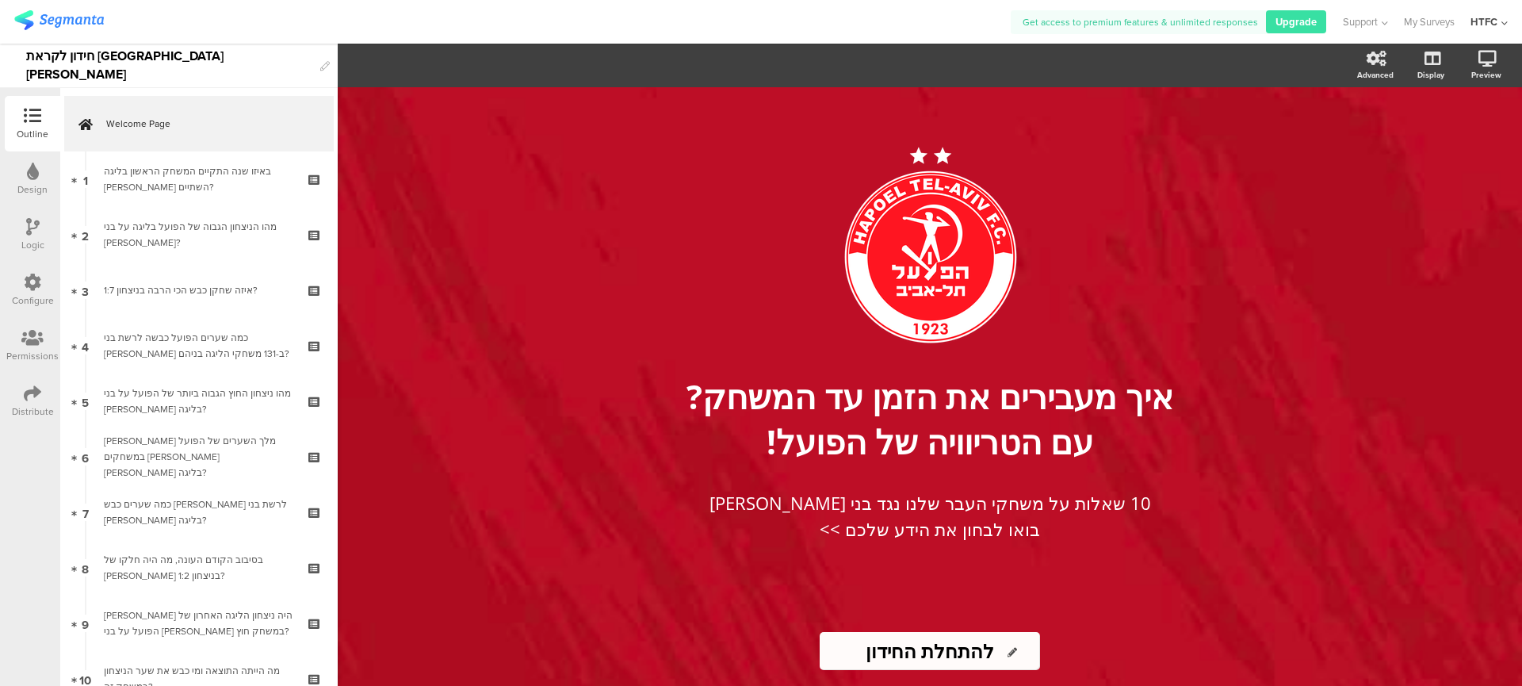
click at [1361, 56] on div "Advanced" at bounding box center [1384, 66] width 56 height 40
click at [44, 279] on div "Configure" at bounding box center [33, 290] width 56 height 56
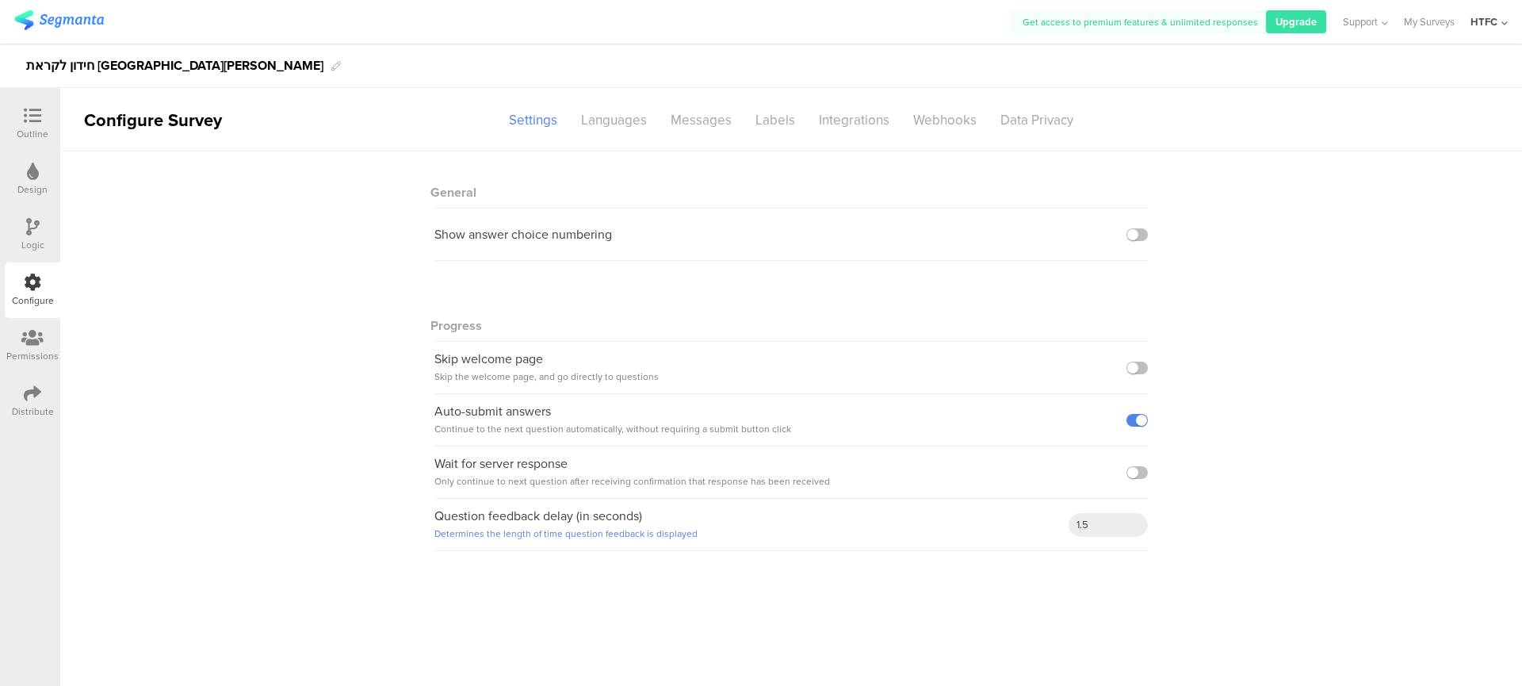
click at [28, 355] on div "Permissions" at bounding box center [32, 356] width 52 height 14
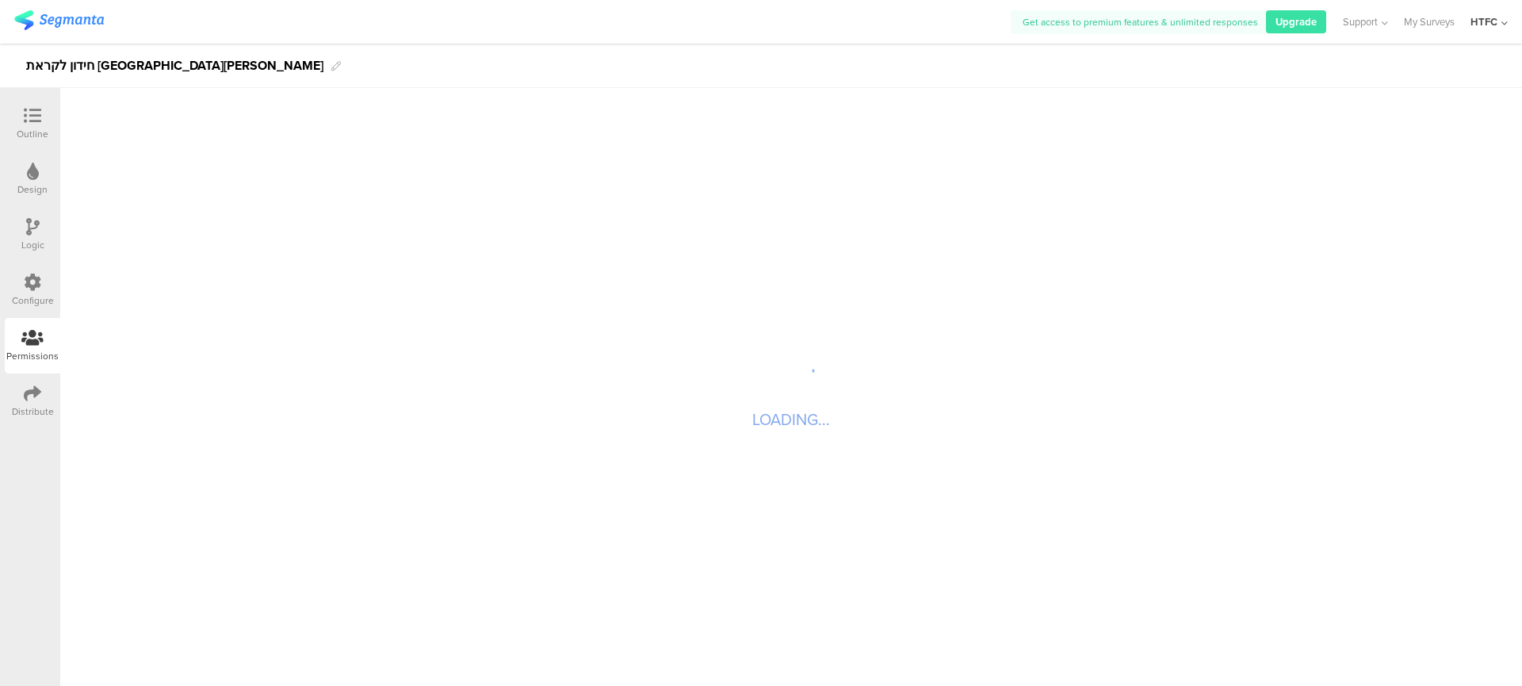
click at [33, 379] on div "Distribute" at bounding box center [33, 401] width 56 height 56
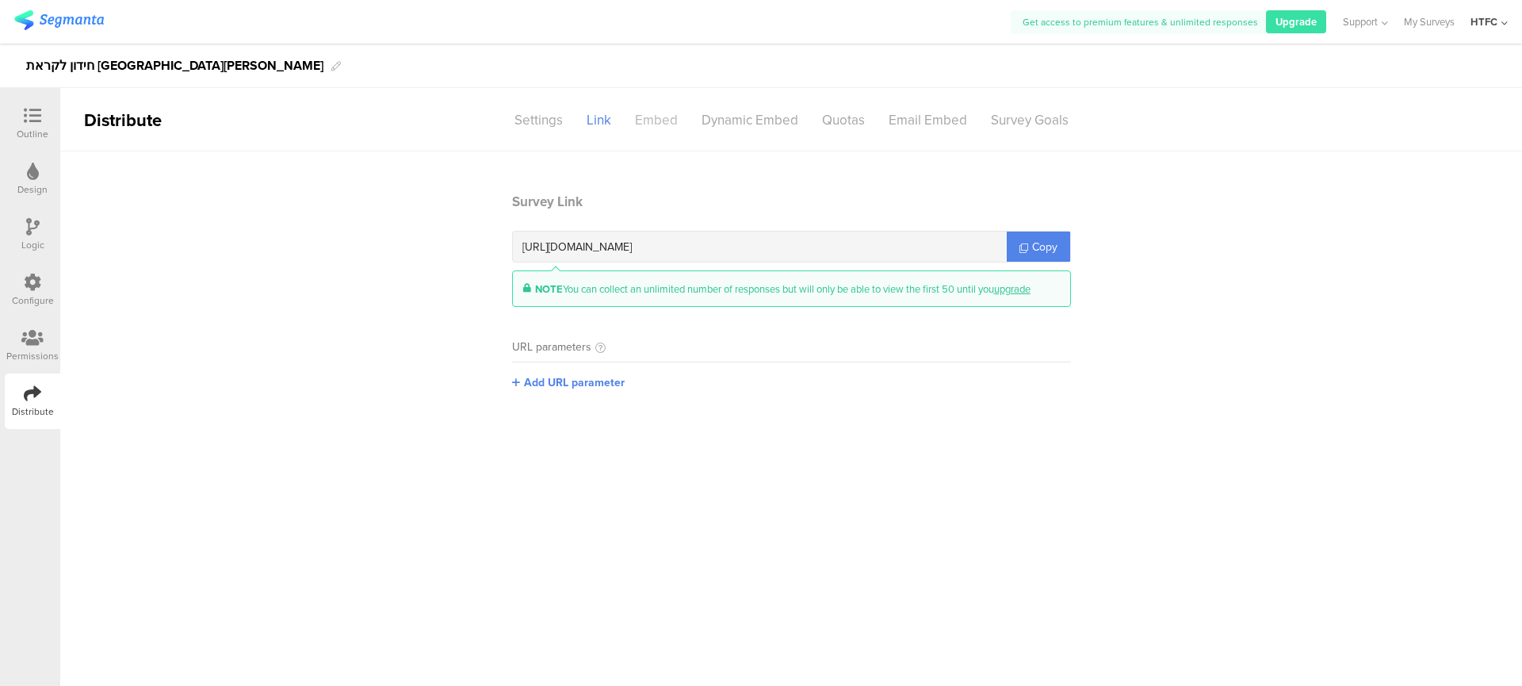
click at [654, 124] on div "Embed" at bounding box center [656, 120] width 67 height 28
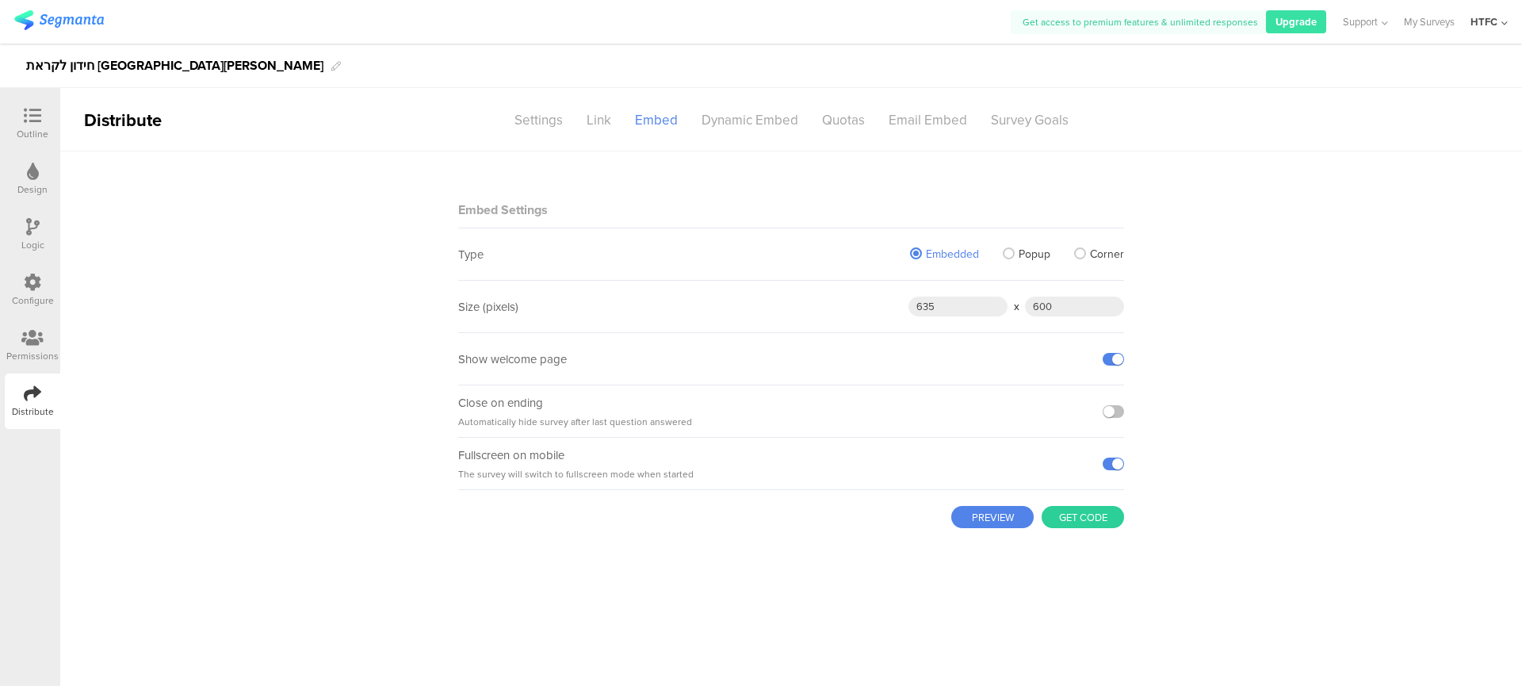
click at [1076, 509] on button "Get code" at bounding box center [1083, 517] width 82 height 22
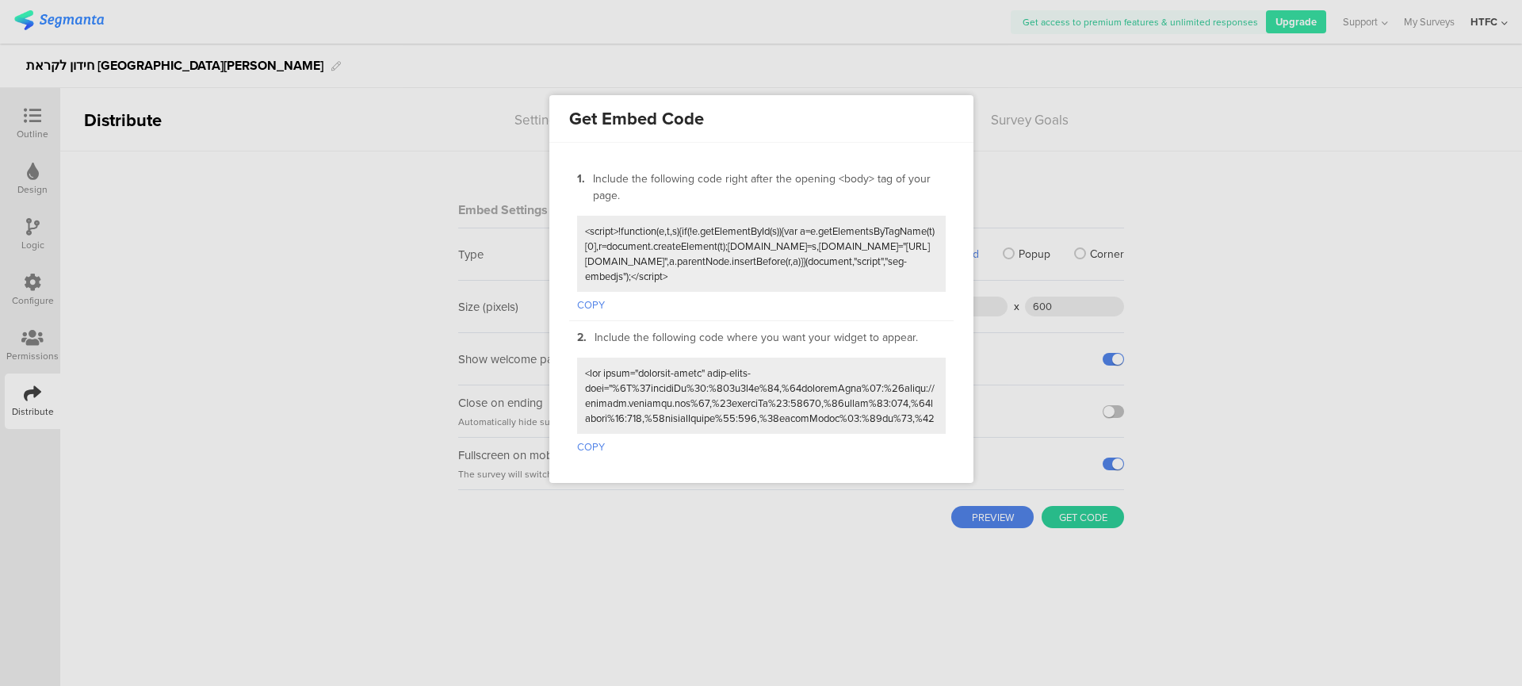
click at [602, 443] on button "COPY" at bounding box center [591, 444] width 28 height 21
click at [1032, 95] on div at bounding box center [761, 343] width 1522 height 686
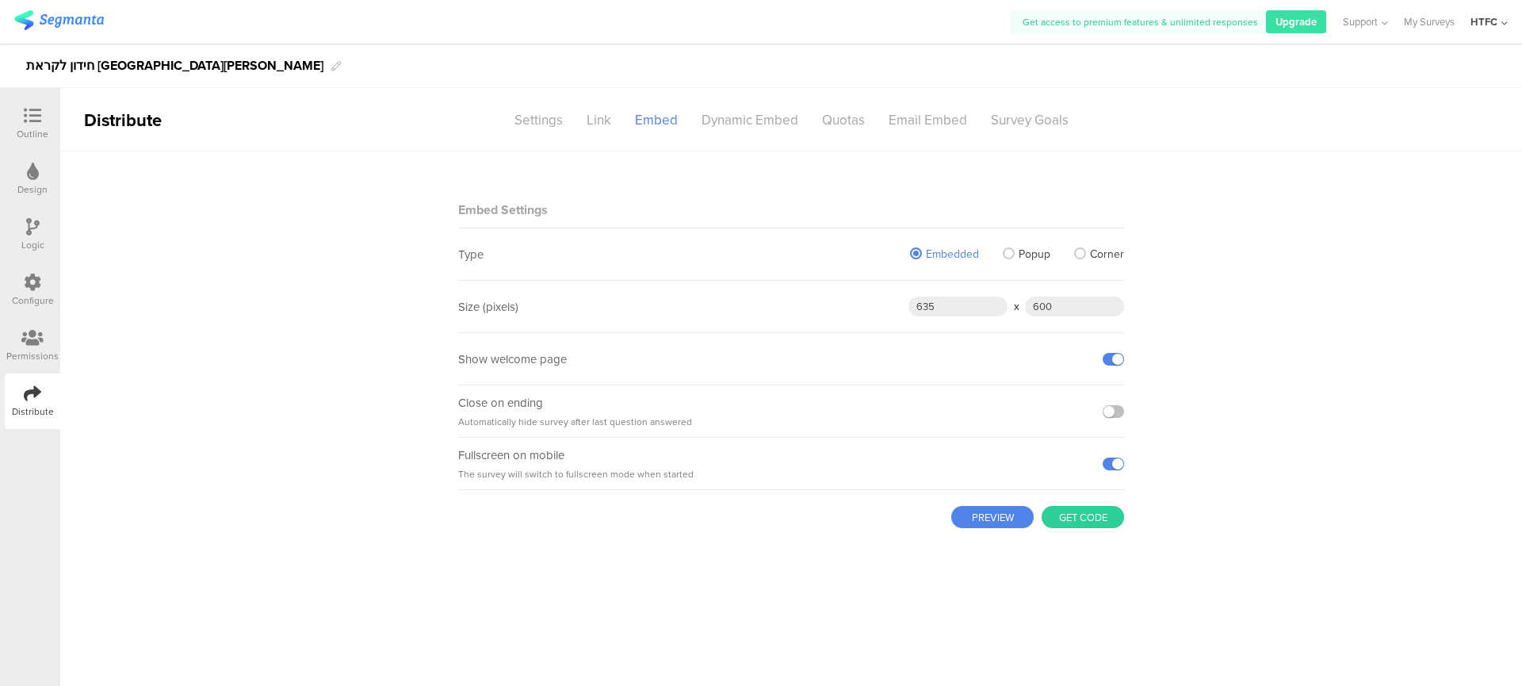
click at [38, 119] on icon at bounding box center [32, 115] width 17 height 17
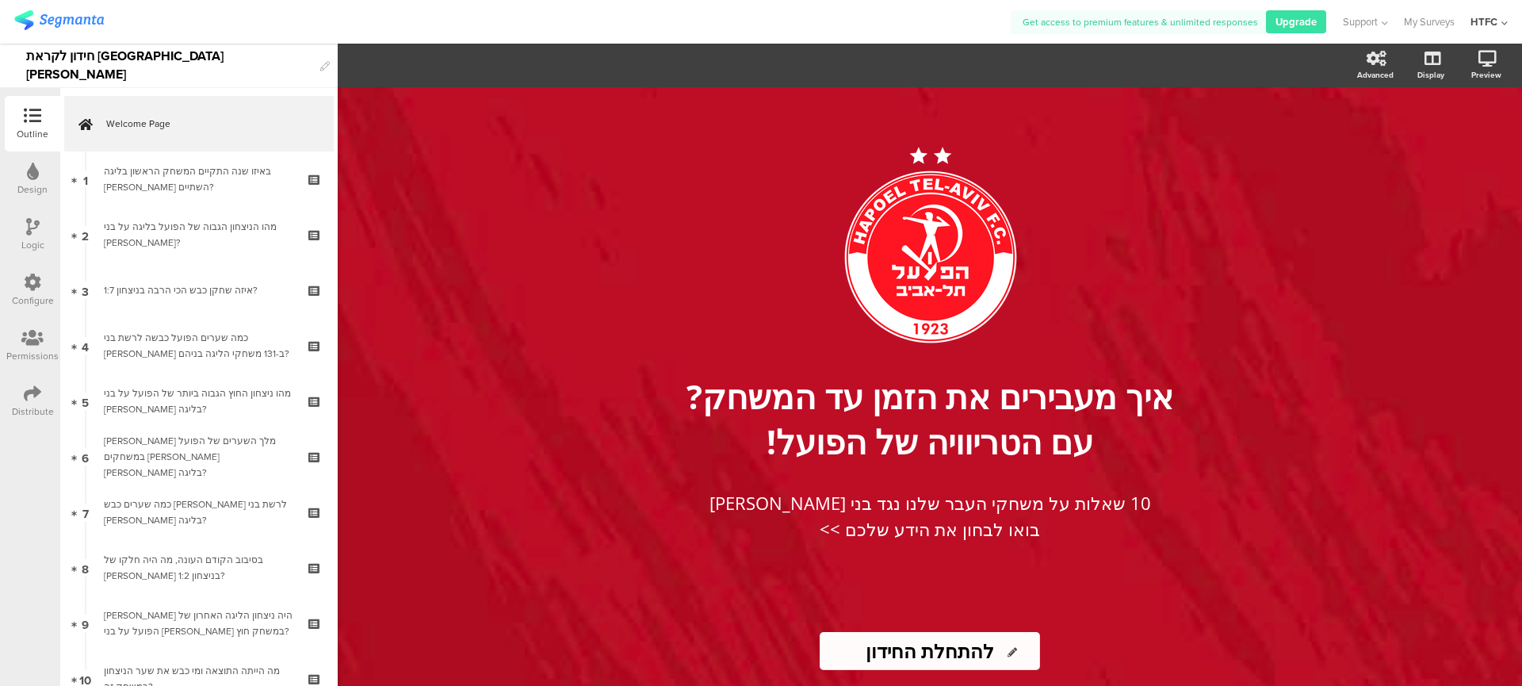
click at [19, 328] on div "Permissions" at bounding box center [33, 346] width 56 height 56
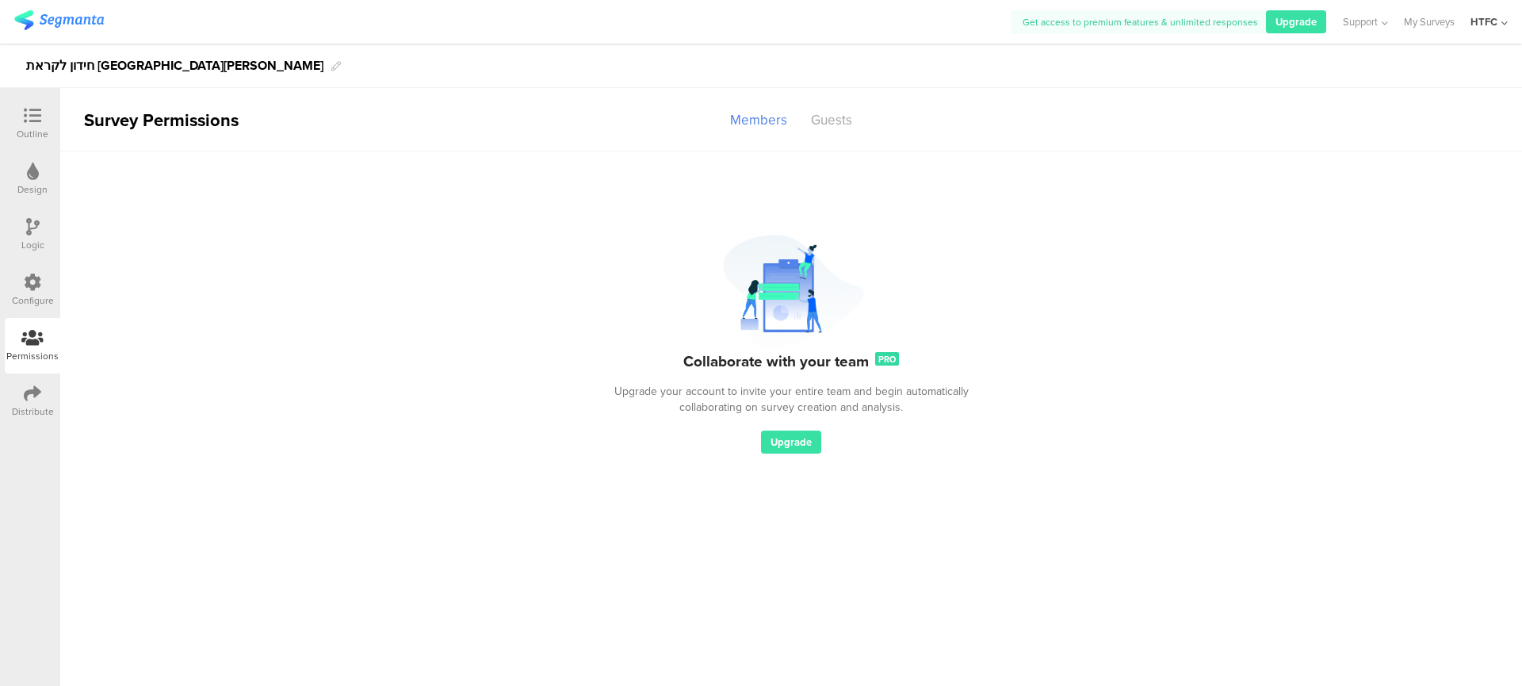
click at [29, 285] on icon at bounding box center [32, 282] width 17 height 17
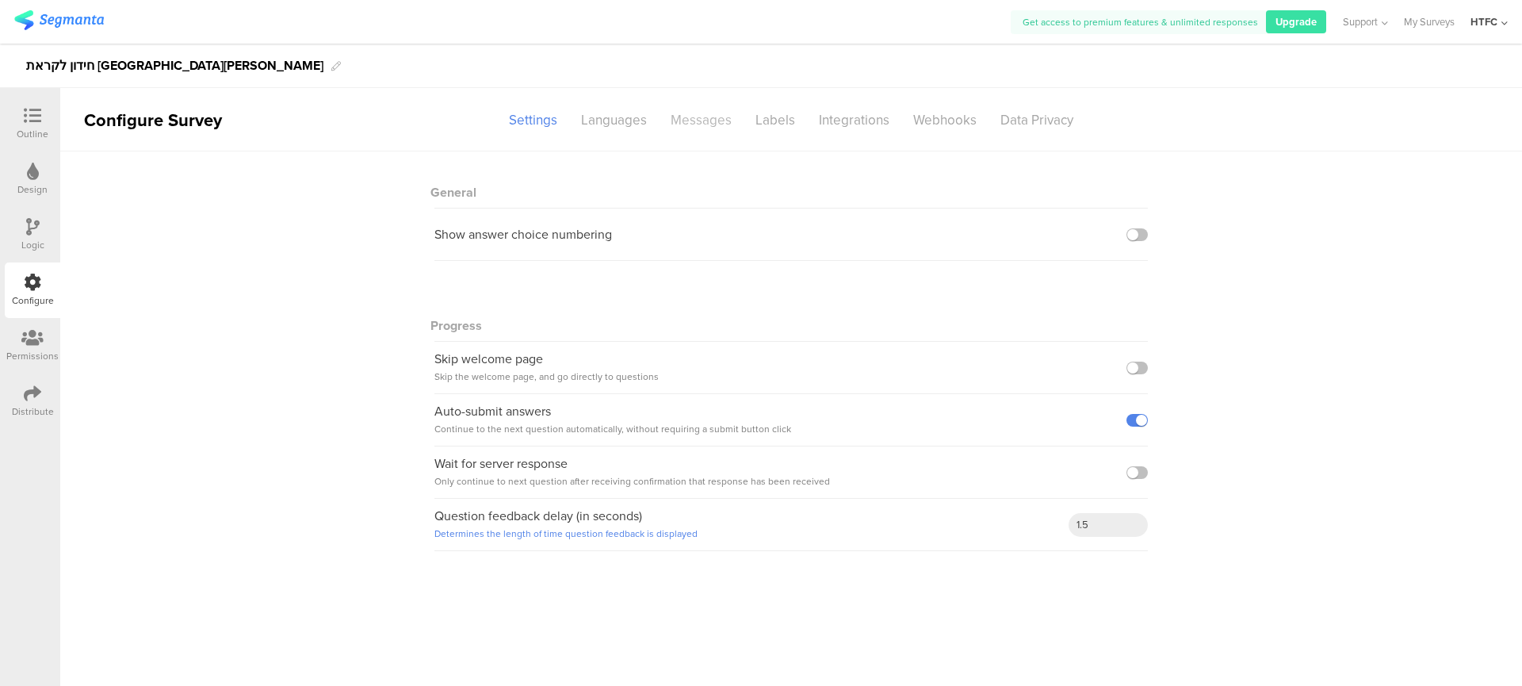
click at [740, 111] on div "Messages" at bounding box center [701, 120] width 85 height 28
